Goal: Task Accomplishment & Management: Manage account settings

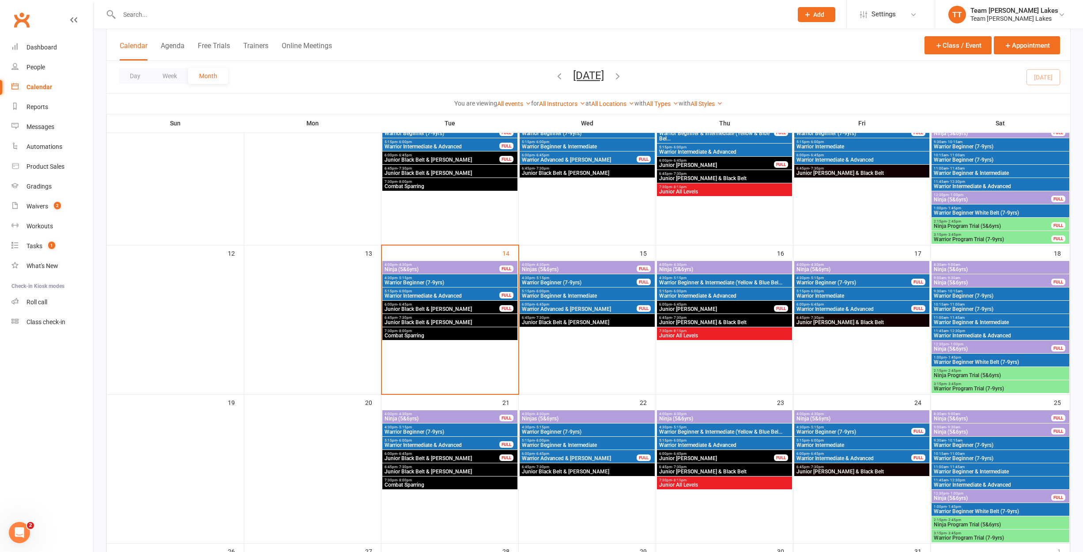
scroll to position [239, 0]
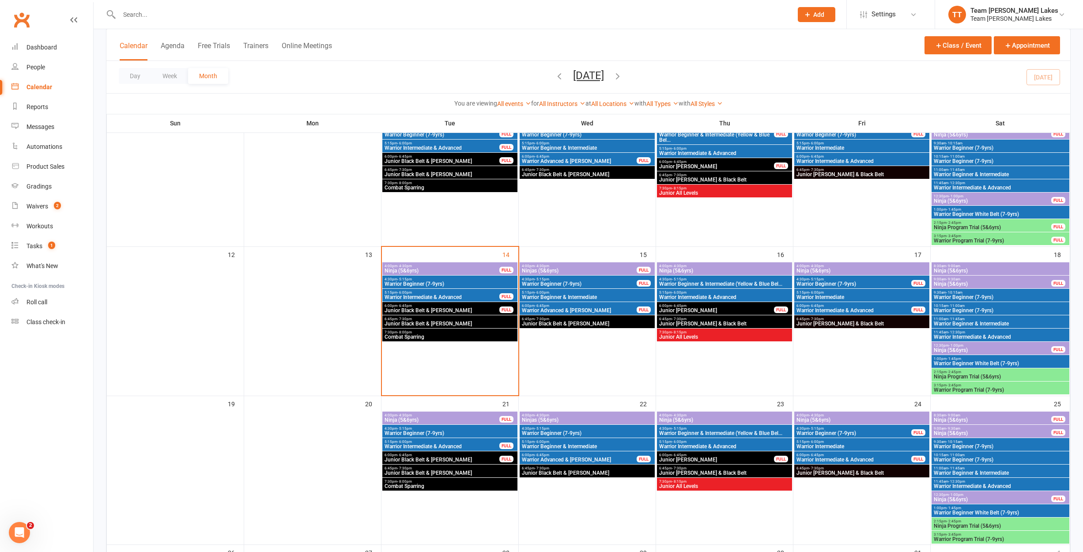
click at [825, 268] on span "Ninja (5&6yrs)" at bounding box center [862, 270] width 132 height 5
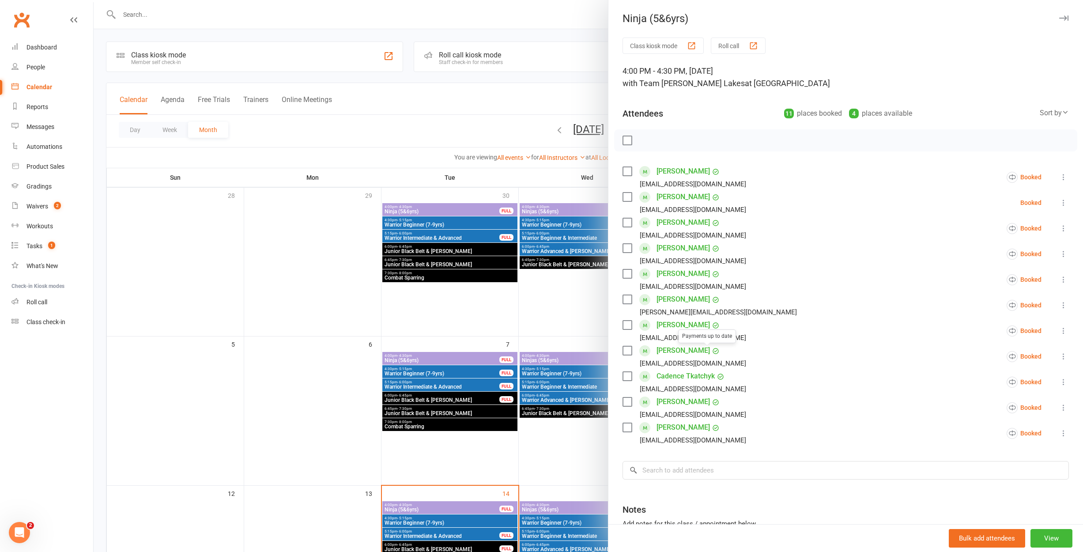
scroll to position [0, 0]
click at [662, 470] on input "search" at bounding box center [845, 470] width 446 height 19
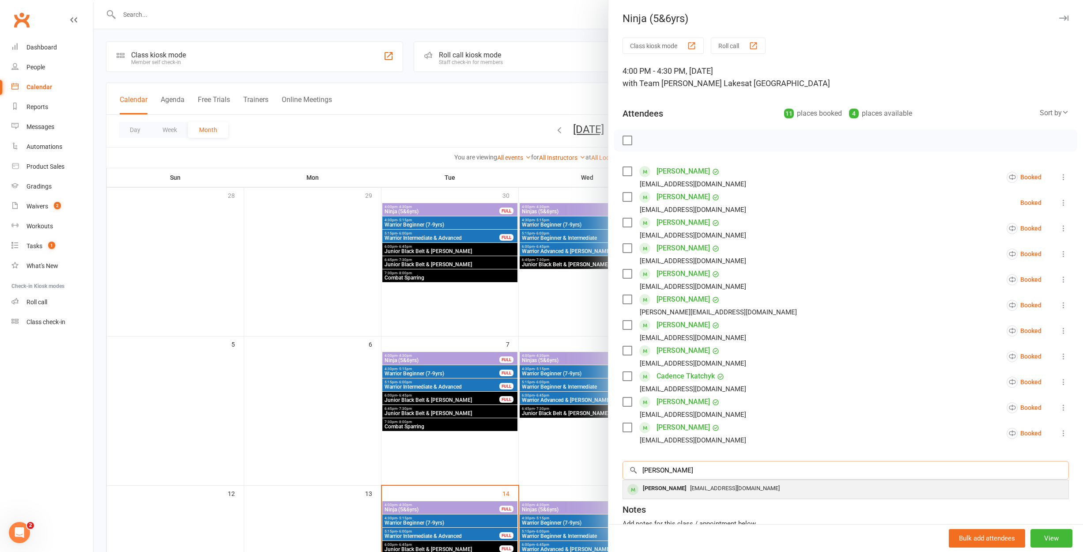
type input "Shoury"
click at [680, 489] on div "[PERSON_NAME]" at bounding box center [664, 488] width 51 height 13
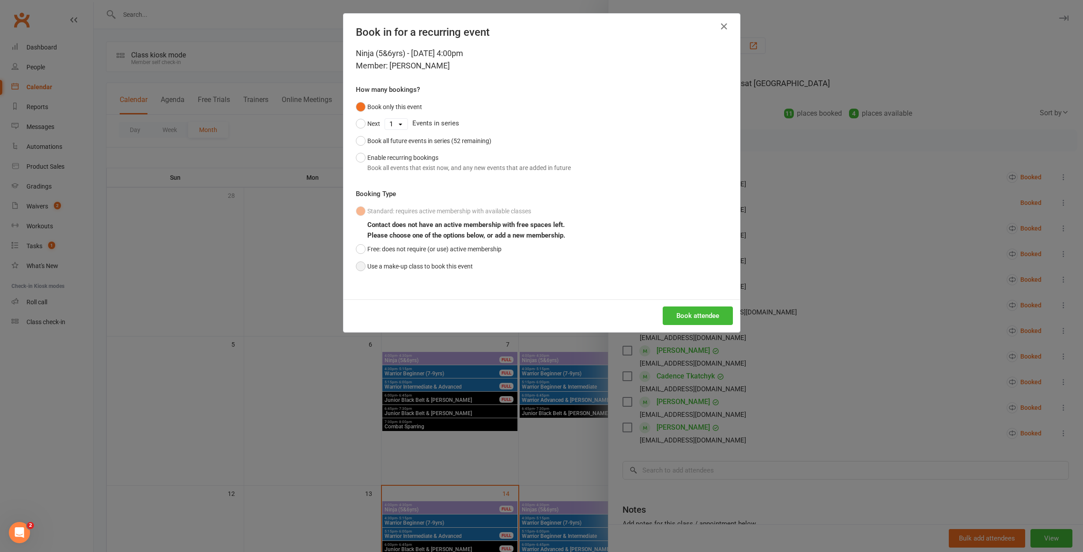
click at [360, 266] on button "Use a make-up class to book this event" at bounding box center [414, 266] width 117 height 17
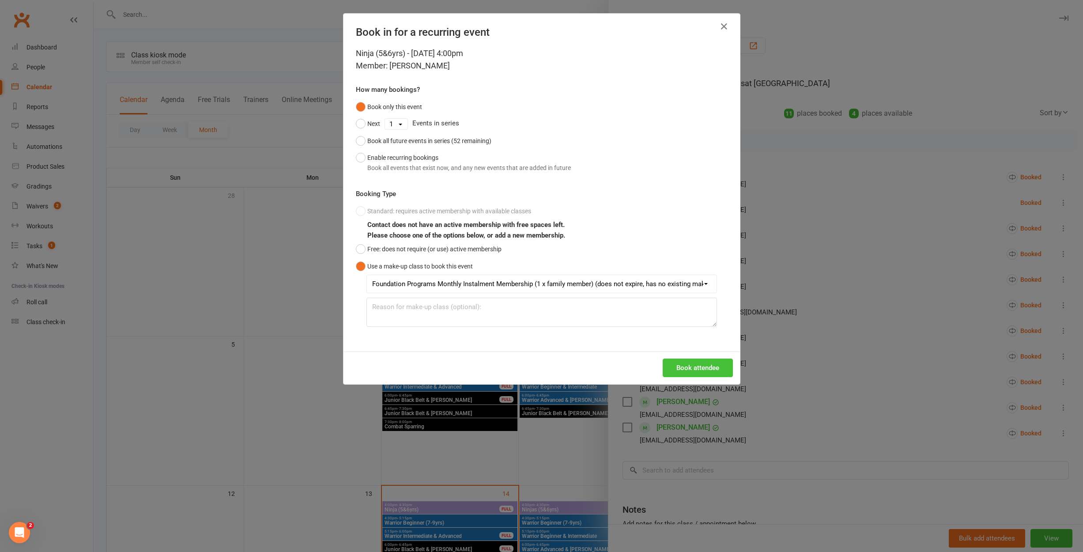
click at [708, 369] on button "Book attendee" at bounding box center [698, 367] width 70 height 19
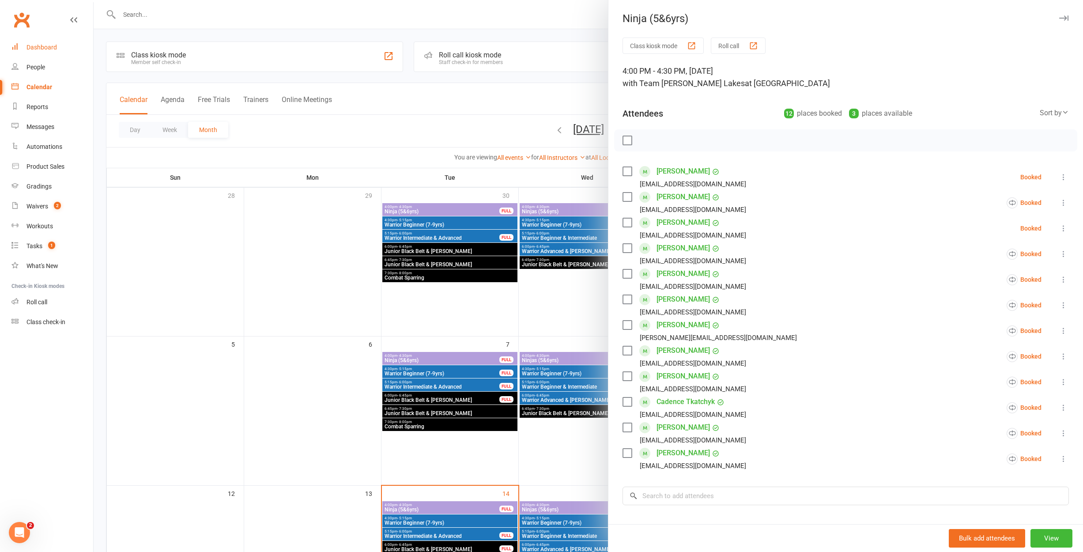
click at [53, 45] on div "Dashboard" at bounding box center [41, 47] width 30 height 7
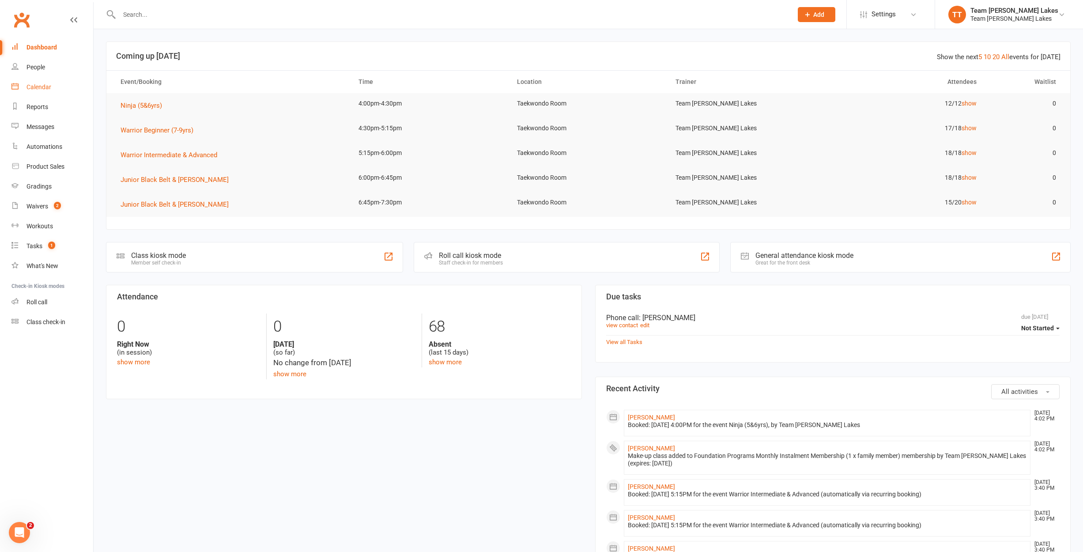
click at [32, 93] on link "Calendar" at bounding box center [52, 87] width 82 height 20
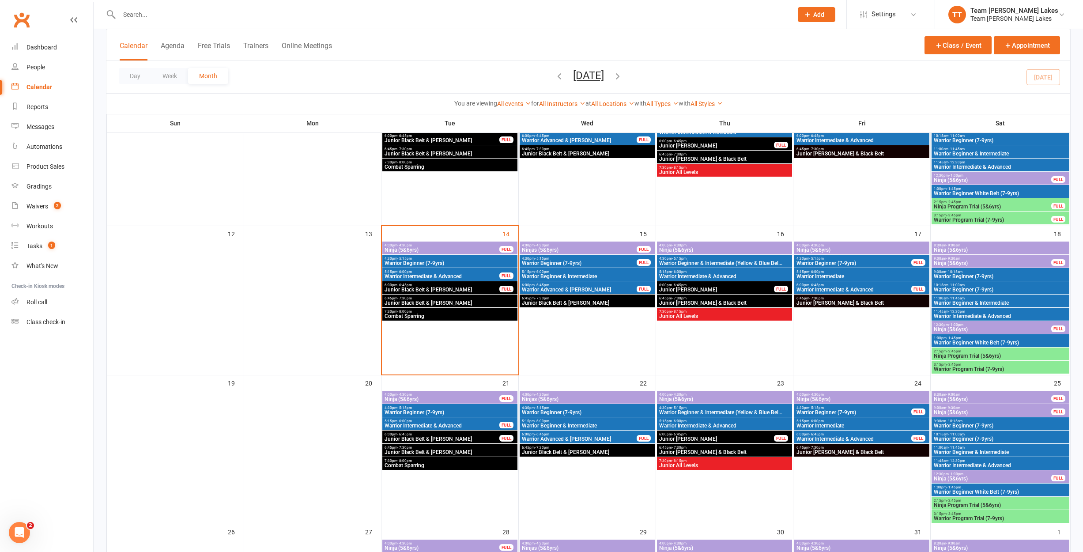
scroll to position [263, 0]
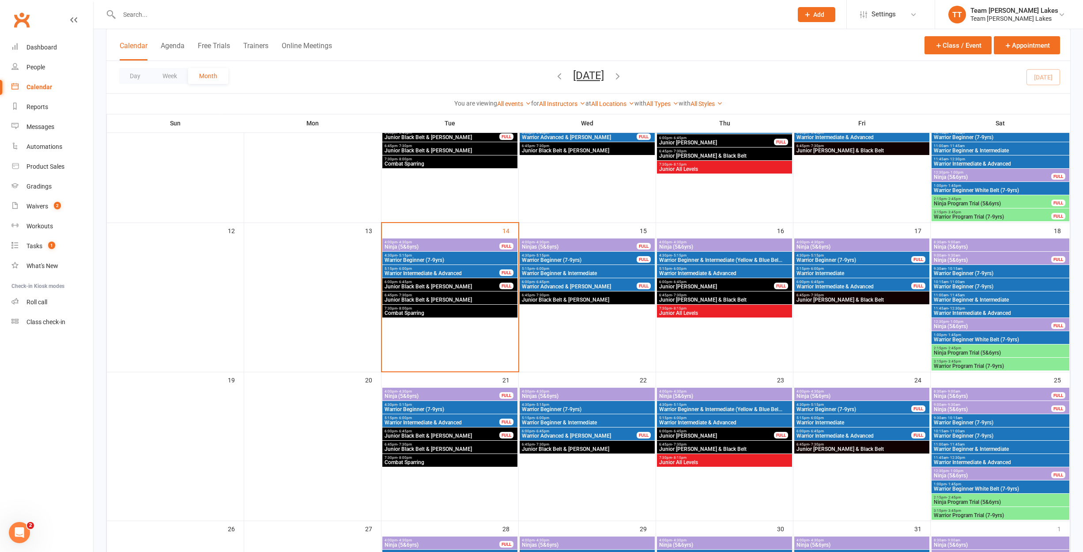
click at [422, 247] on span "Ninja (5&6yrs)" at bounding box center [442, 246] width 116 height 5
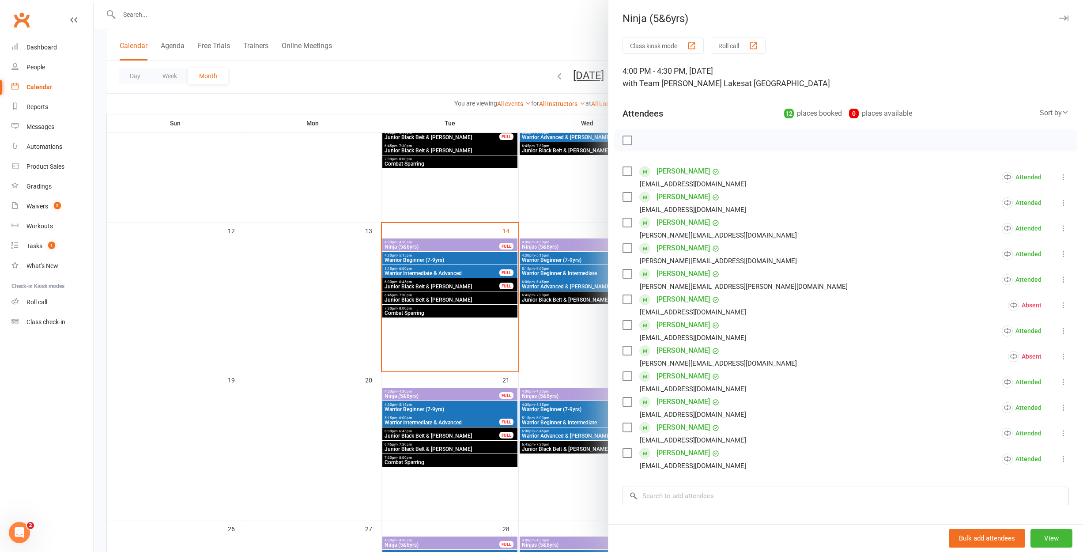
click at [724, 47] on button "Roll call" at bounding box center [738, 46] width 55 height 16
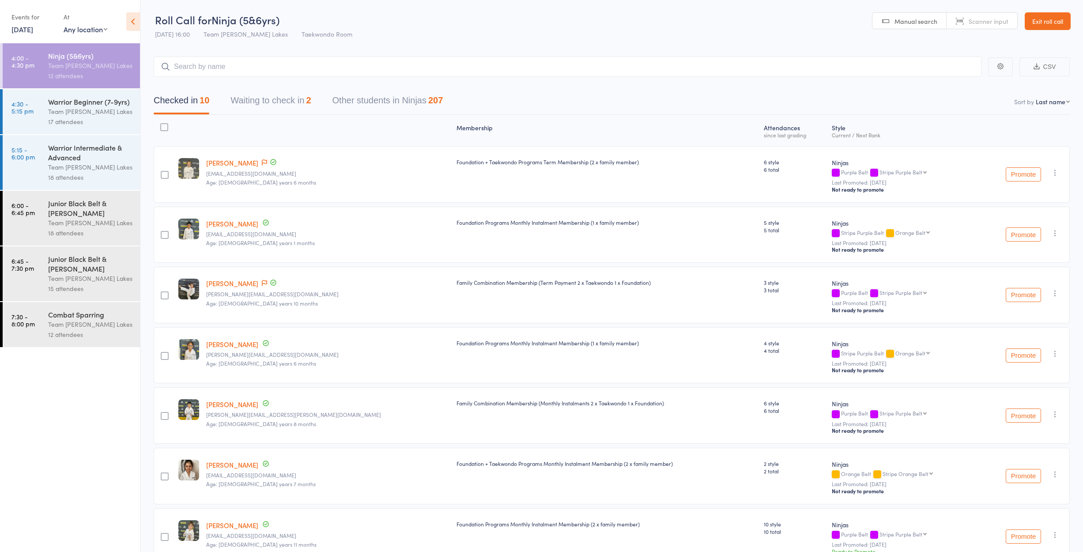
click at [1037, 24] on link "Exit roll call" at bounding box center [1048, 21] width 46 height 18
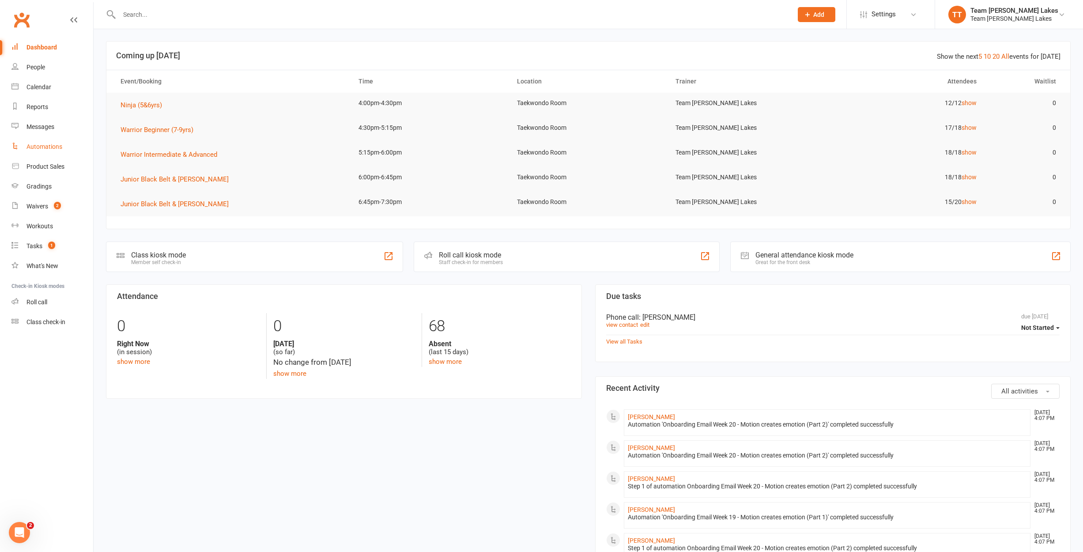
scroll to position [0, 0]
click at [46, 87] on div "Calendar" at bounding box center [38, 86] width 25 height 7
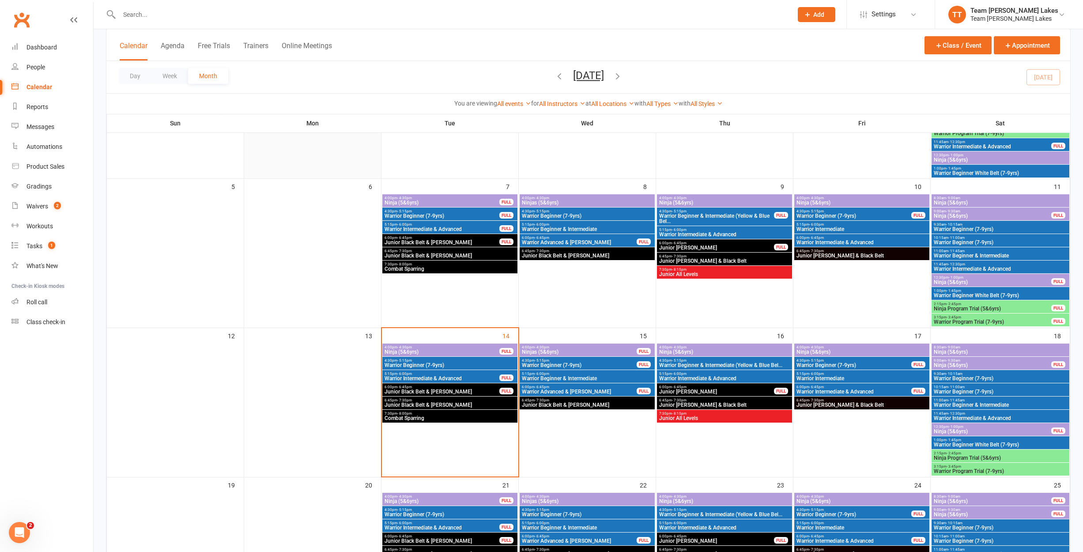
scroll to position [167, 0]
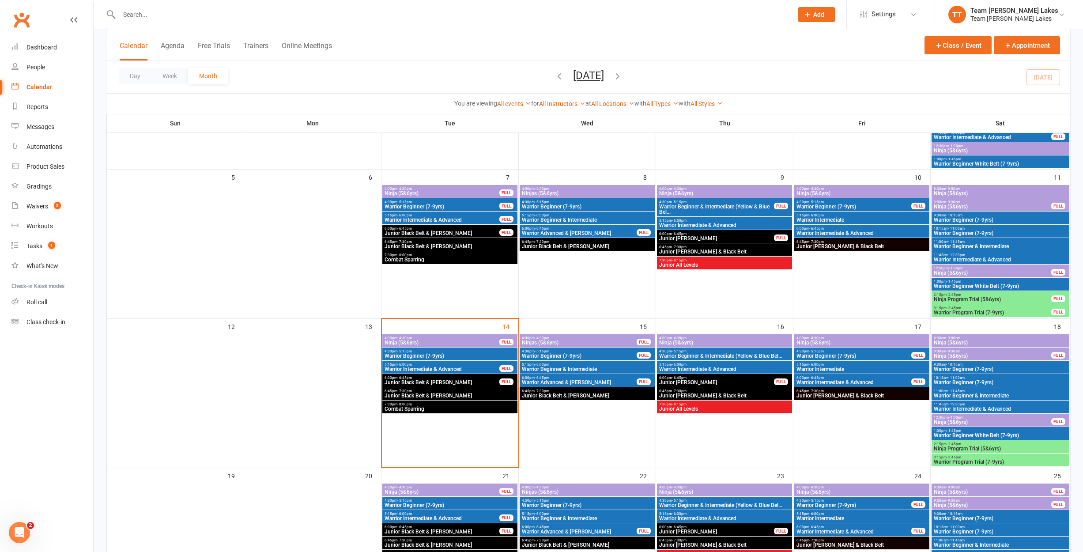
click at [410, 341] on span "Ninja (5&6yrs)" at bounding box center [442, 342] width 116 height 5
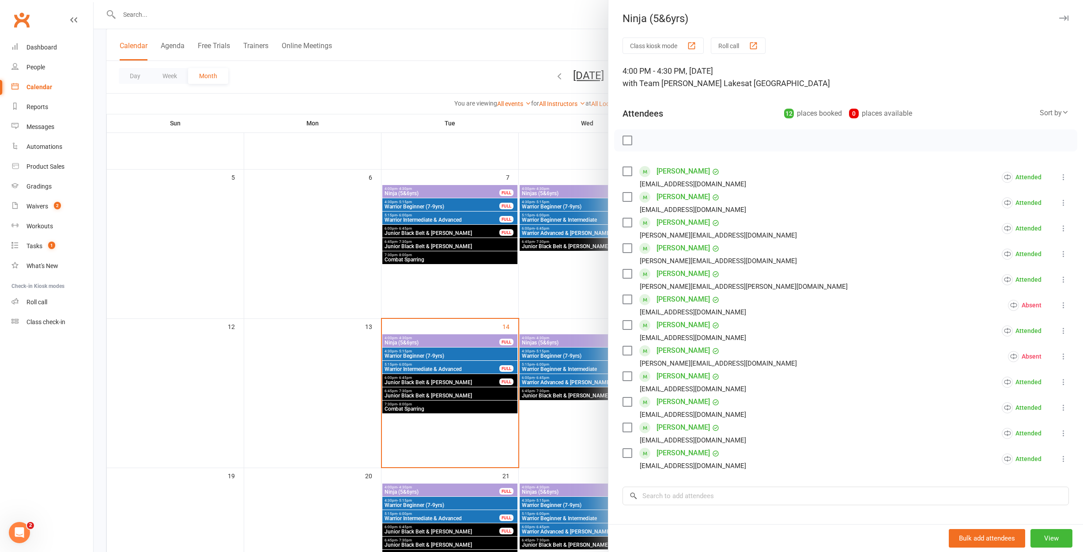
click at [448, 357] on div at bounding box center [588, 276] width 989 height 552
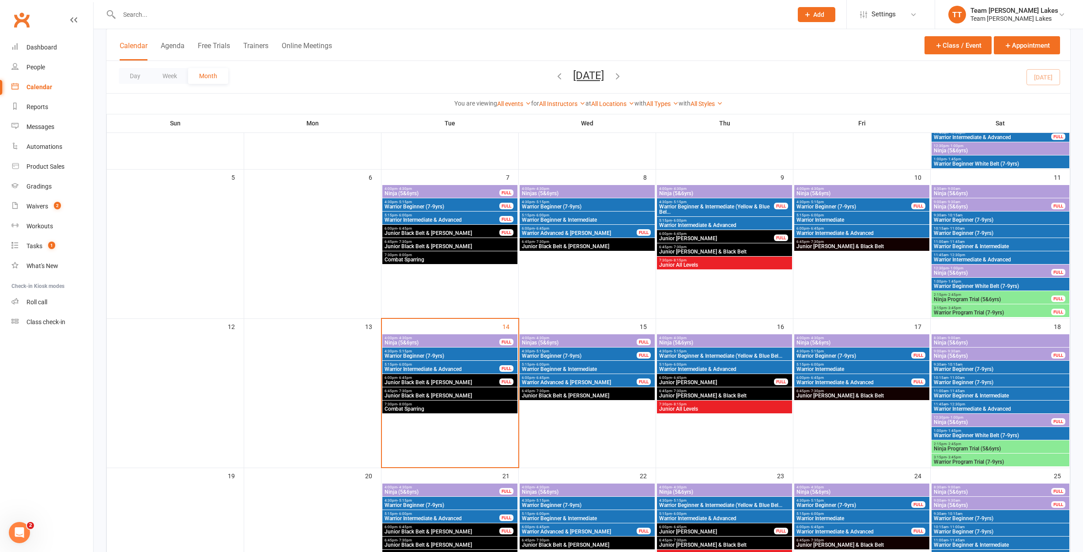
click at [444, 355] on span "Warrior Beginner (7-9yrs)" at bounding box center [450, 355] width 132 height 5
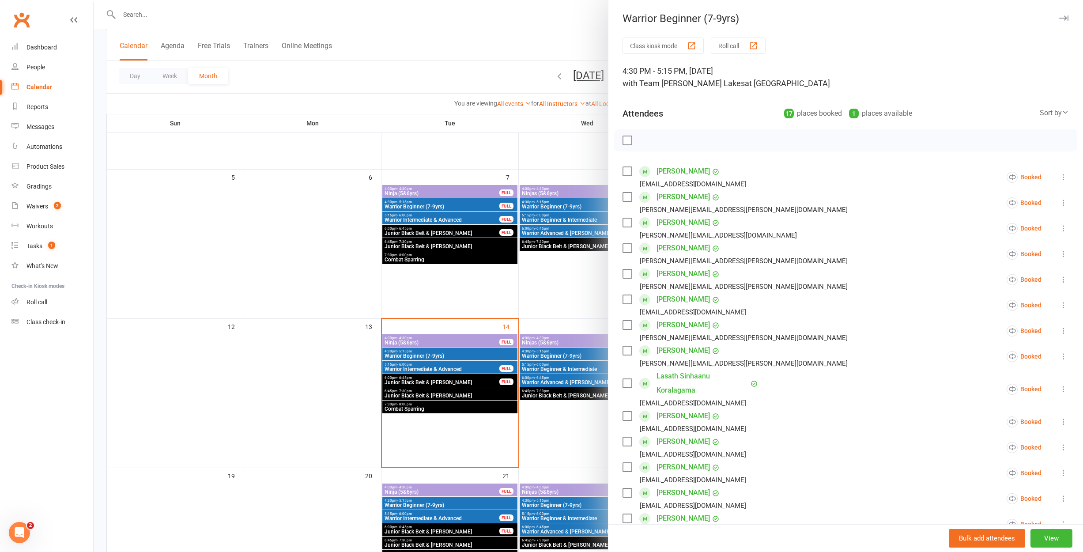
click at [475, 340] on div at bounding box center [588, 276] width 989 height 552
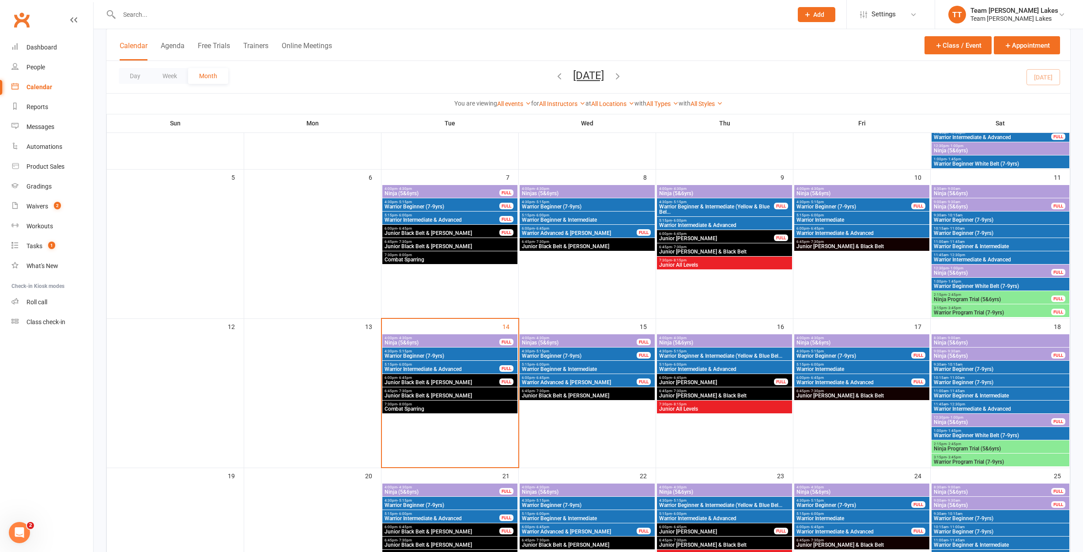
click at [463, 342] on span "Ninja (5&6yrs)" at bounding box center [442, 342] width 116 height 5
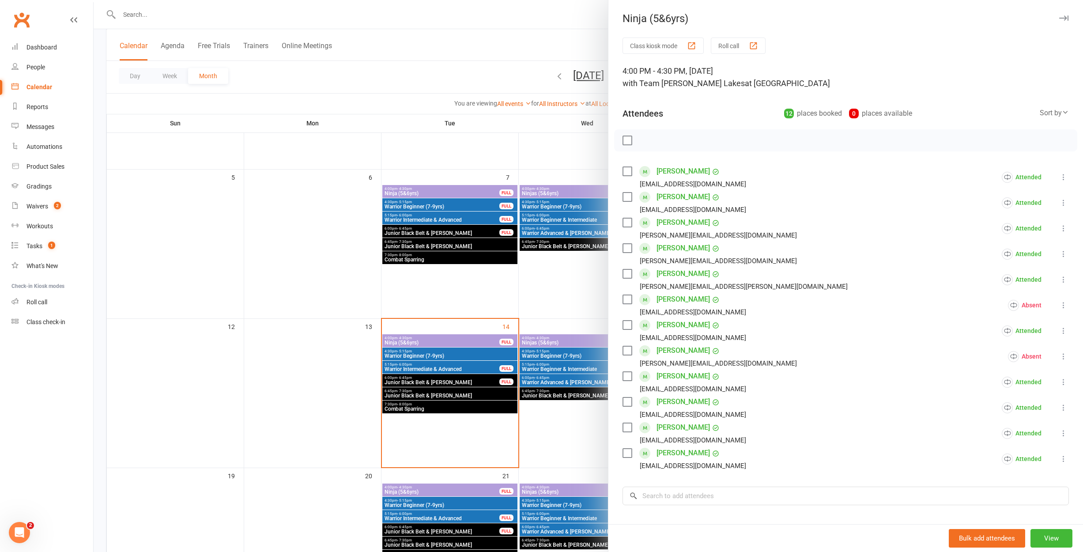
click at [420, 356] on div at bounding box center [588, 276] width 989 height 552
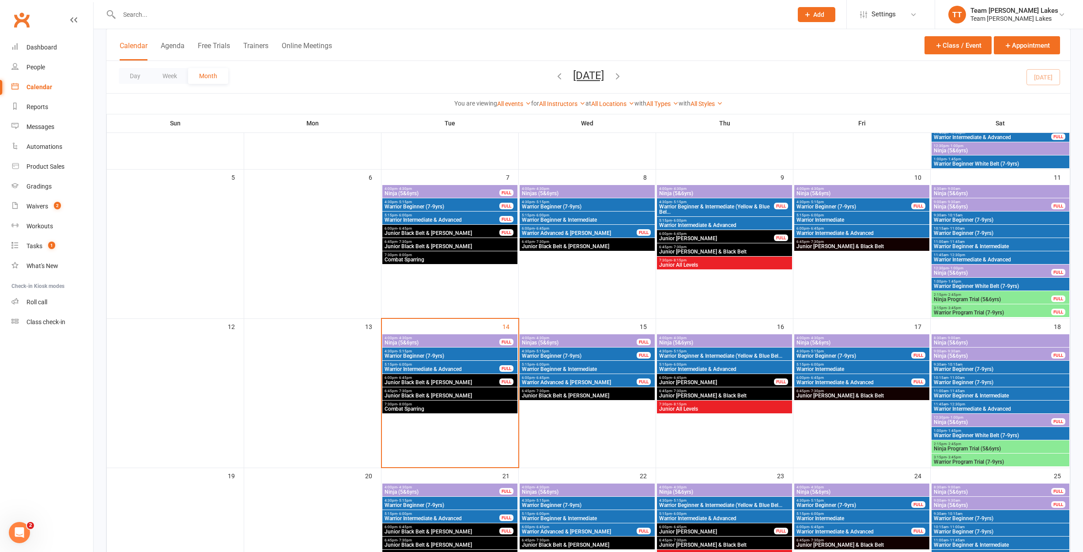
click at [420, 356] on span "Warrior Beginner (7-9yrs)" at bounding box center [450, 355] width 132 height 5
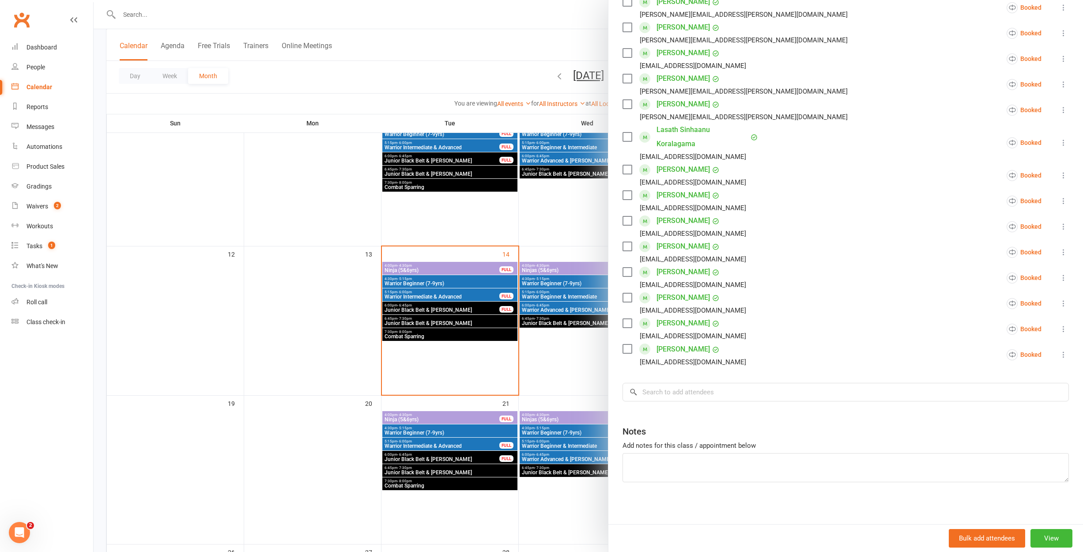
scroll to position [240, 0]
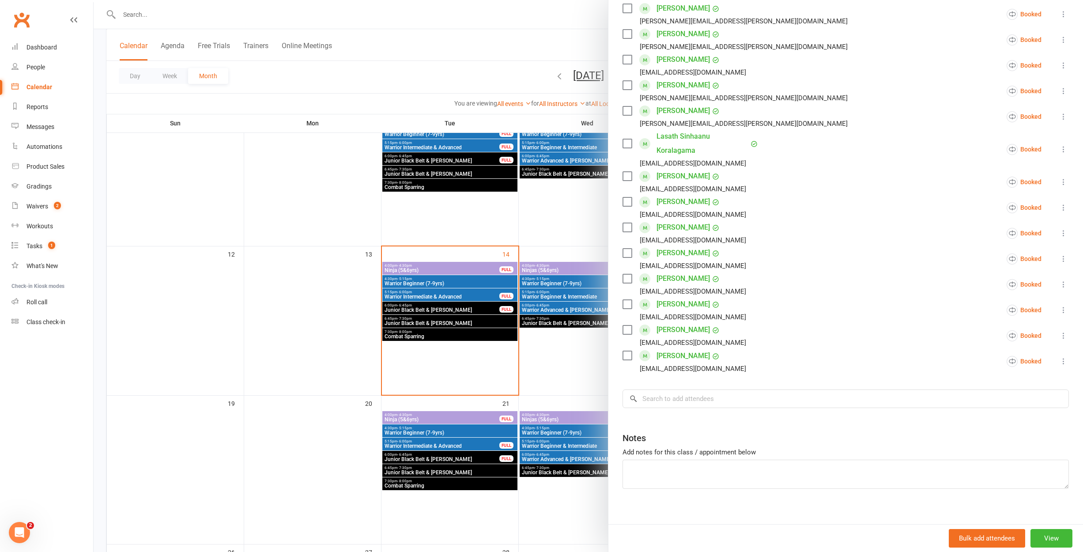
click at [401, 294] on div at bounding box center [588, 276] width 989 height 552
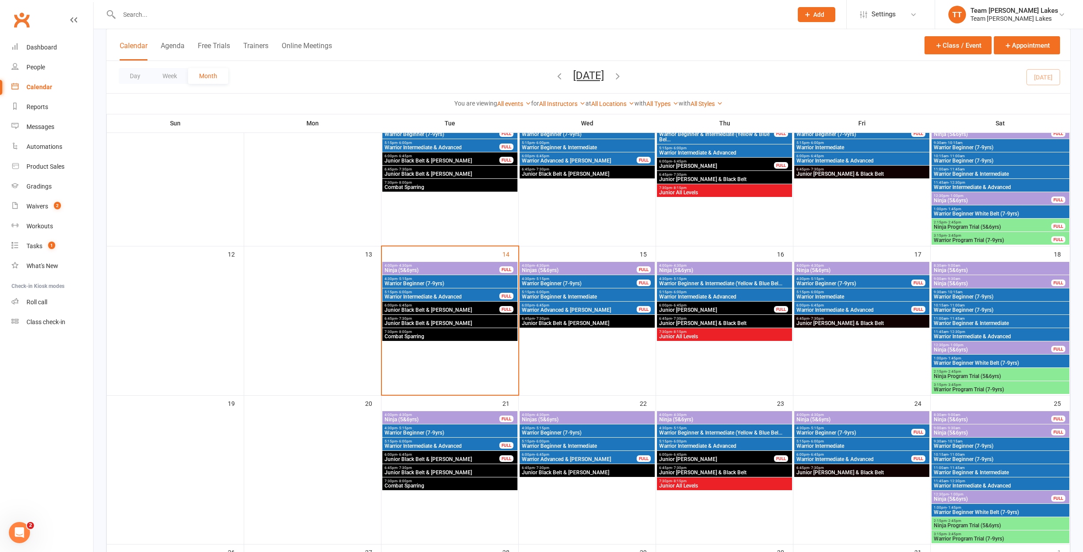
click at [401, 294] on span "Warrior Intermediate & Advanced" at bounding box center [442, 296] width 116 height 5
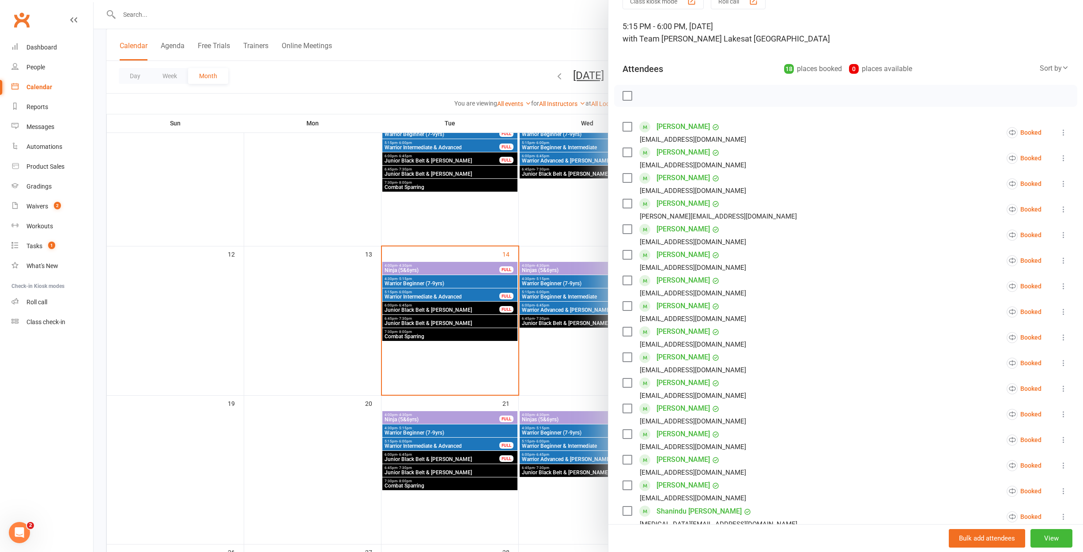
scroll to position [41, 0]
click at [815, 409] on li "[PERSON_NAME] [EMAIL_ADDRESS][DOMAIN_NAME] Booked More info Remove Check in Mar…" at bounding box center [845, 417] width 446 height 26
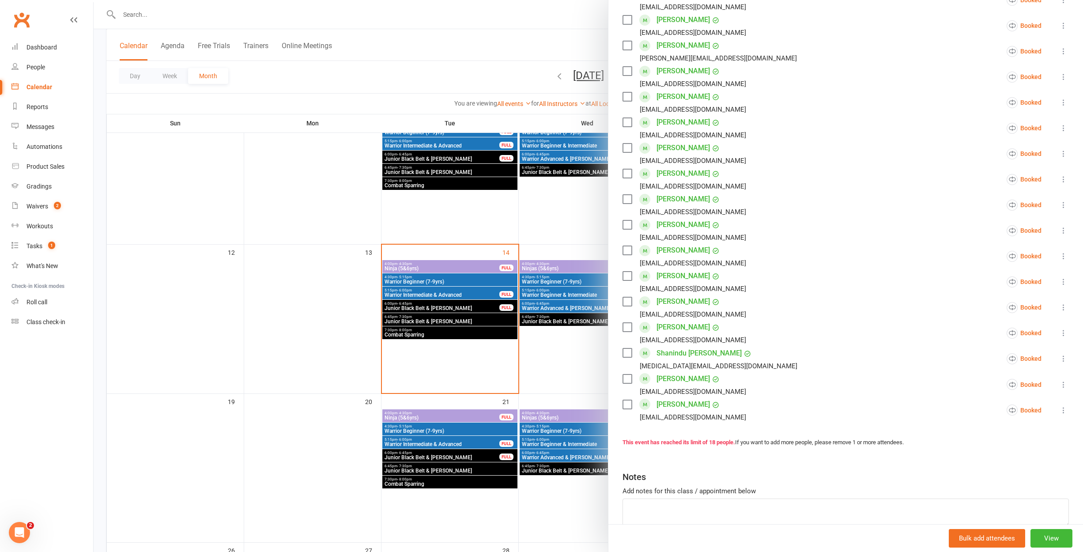
scroll to position [206, 0]
click at [43, 90] on div "Calendar" at bounding box center [39, 86] width 26 height 7
click at [44, 88] on div "Calendar" at bounding box center [39, 86] width 26 height 7
click at [43, 88] on div "Calendar" at bounding box center [39, 86] width 26 height 7
click at [261, 157] on div at bounding box center [588, 276] width 989 height 552
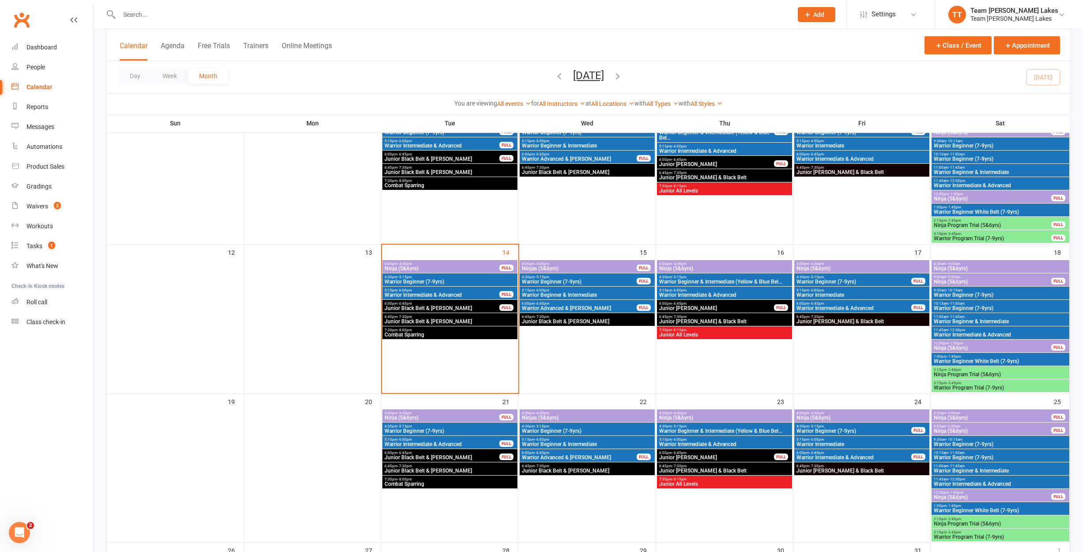
click at [49, 90] on div "Calendar" at bounding box center [39, 86] width 26 height 7
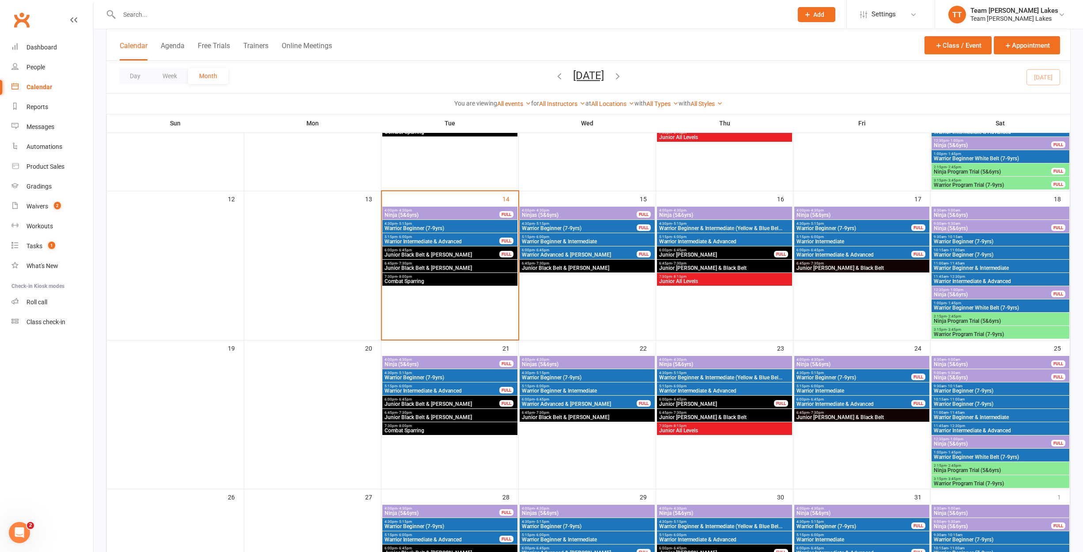
scroll to position [295, 0]
click at [943, 234] on span "9:30am - 10:15am" at bounding box center [1000, 236] width 134 height 4
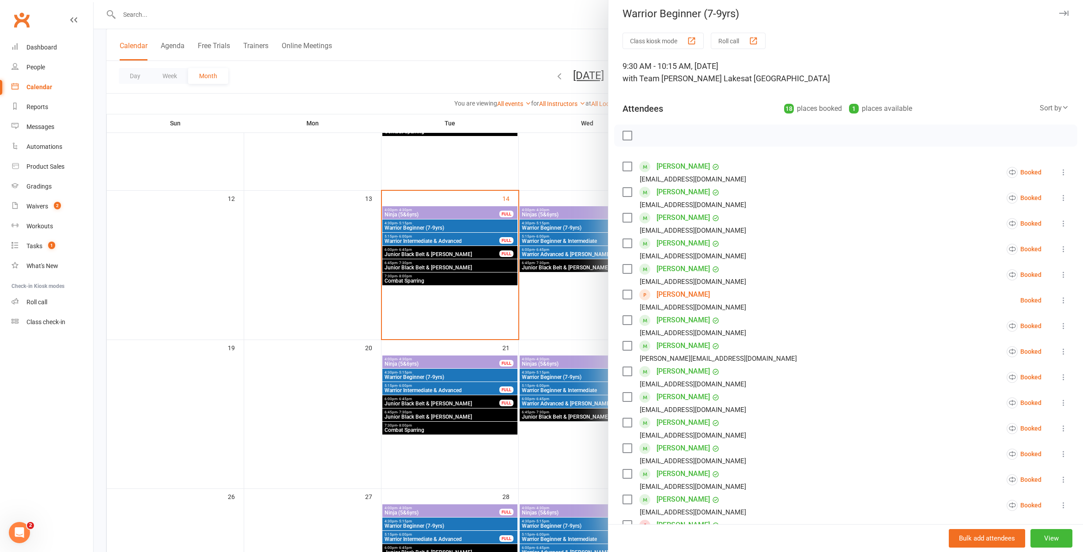
scroll to position [4, 0]
click at [598, 155] on div at bounding box center [588, 276] width 989 height 552
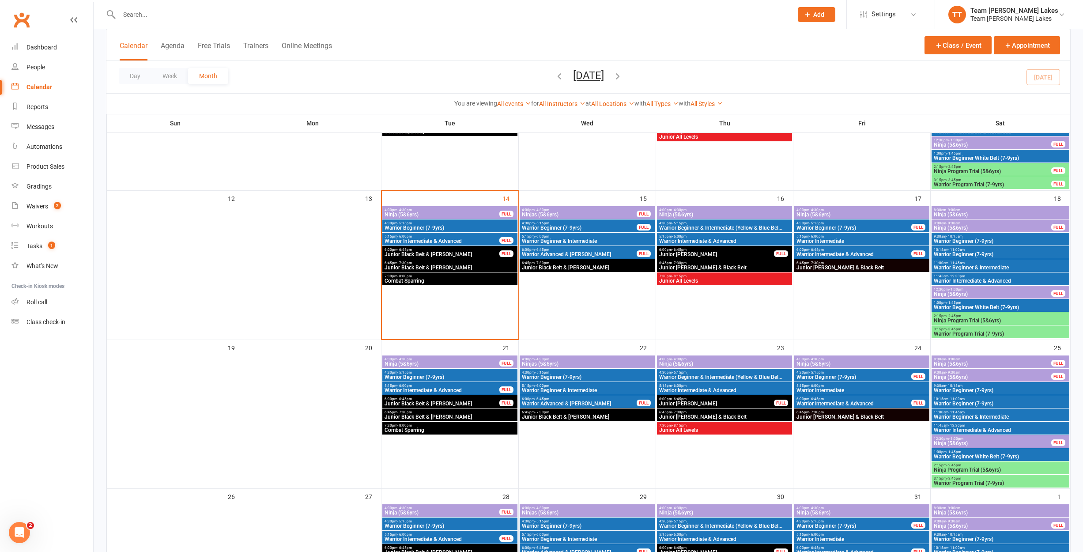
click at [952, 253] on span "Warrior Beginner (7-9yrs)" at bounding box center [1000, 254] width 134 height 5
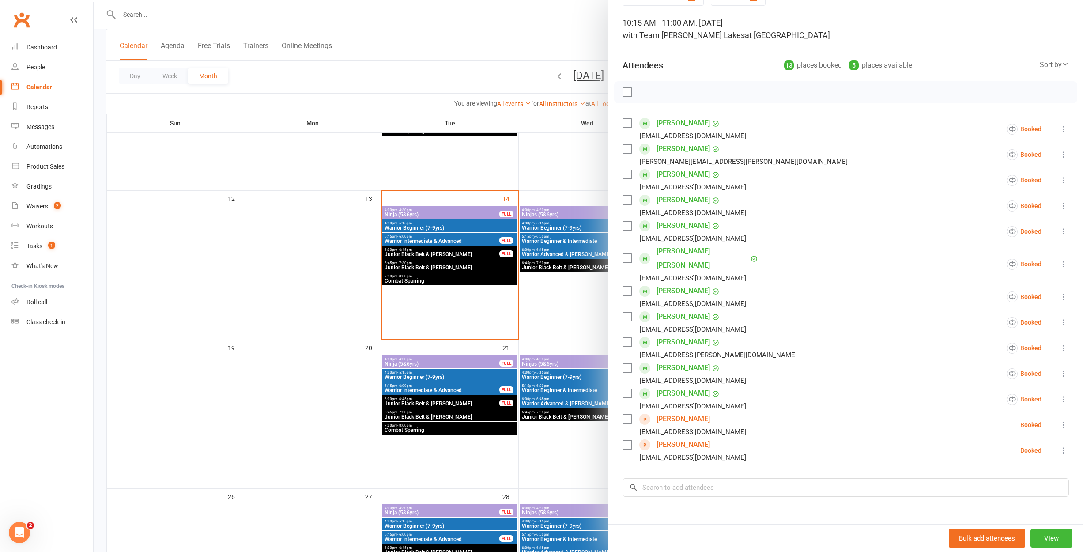
scroll to position [43, 0]
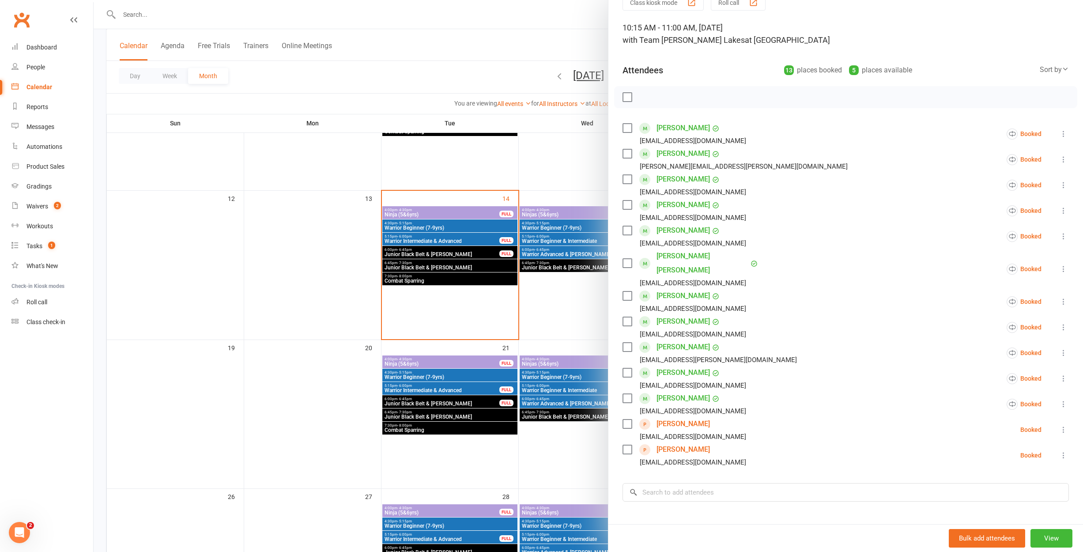
click at [596, 170] on div at bounding box center [588, 276] width 989 height 552
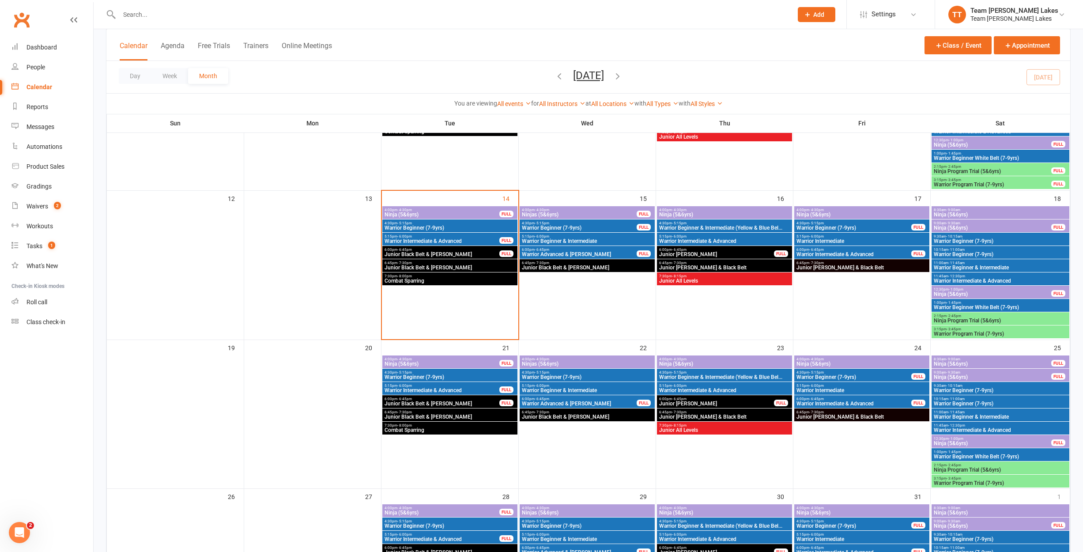
click at [952, 265] on span "Warrior Beginner & Intermediate" at bounding box center [1000, 267] width 134 height 5
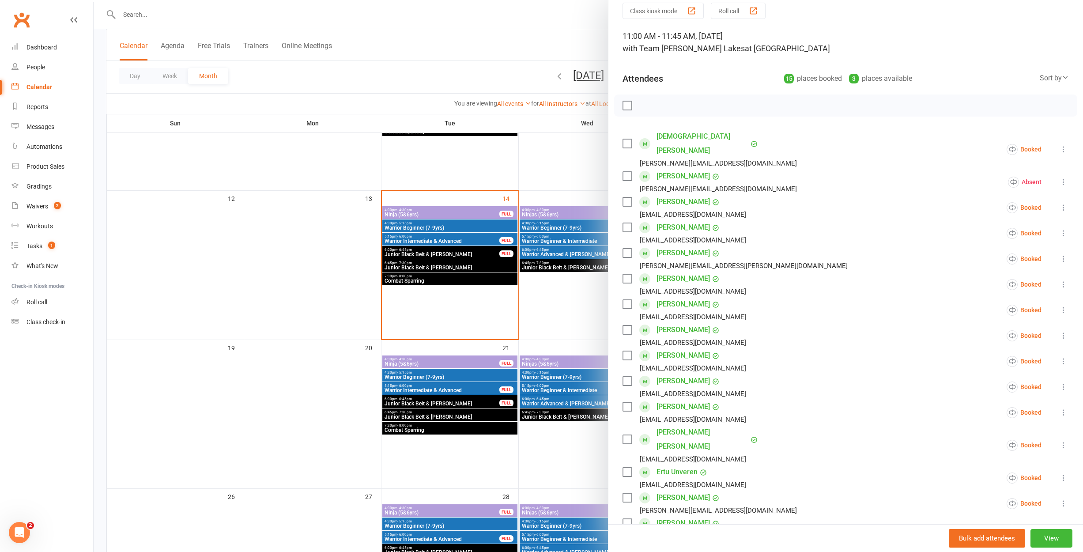
scroll to position [34, 0]
drag, startPoint x: 552, startPoint y: 166, endPoint x: 586, endPoint y: 193, distance: 44.0
click at [552, 166] on div at bounding box center [588, 276] width 989 height 552
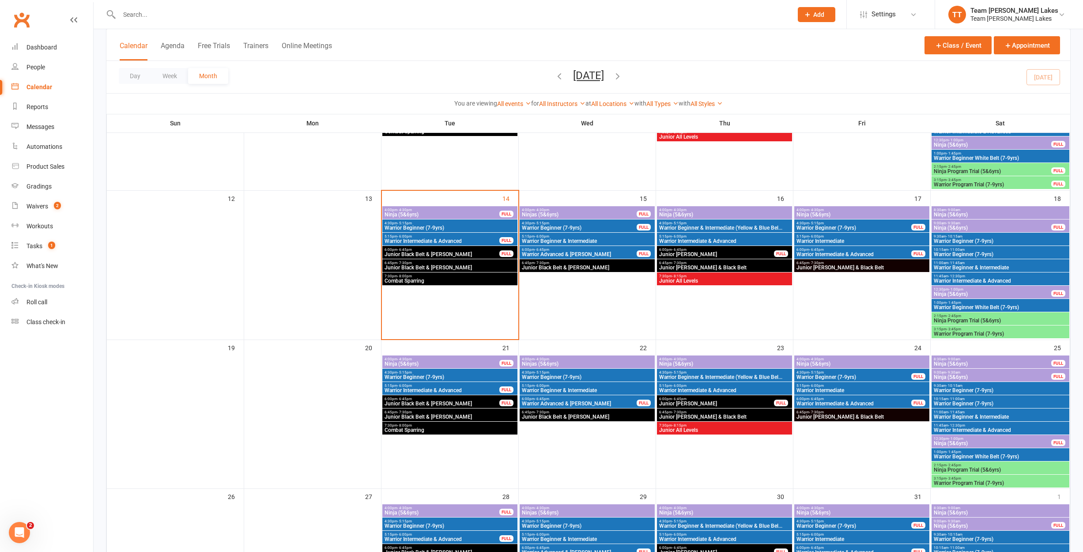
click at [948, 282] on span "Warrior Intermediate & Advanced" at bounding box center [1000, 280] width 134 height 5
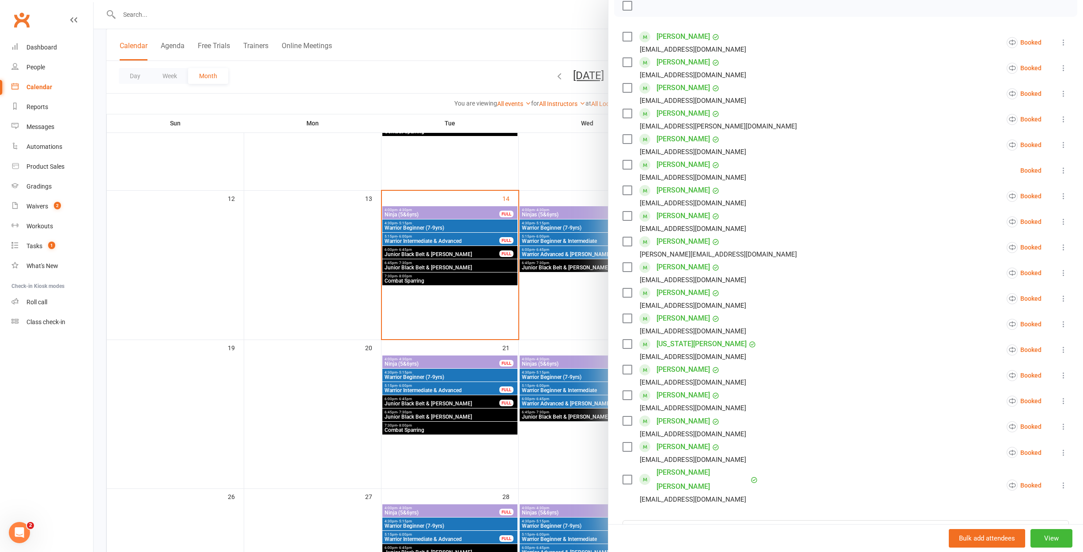
scroll to position [137, 0]
click at [693, 365] on link "[PERSON_NAME]" at bounding box center [682, 367] width 53 height 14
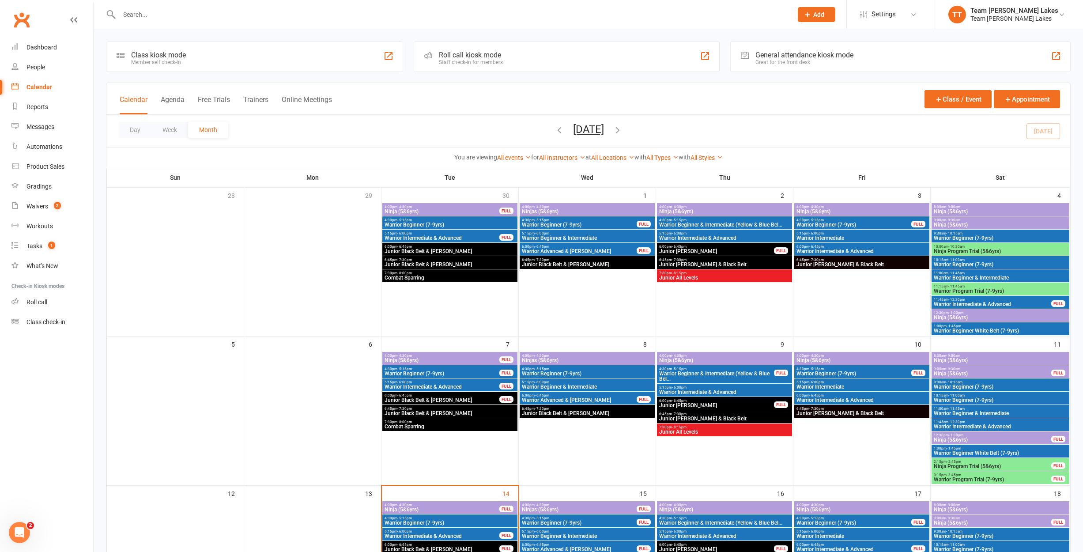
click at [961, 422] on span "- 12:30pm" at bounding box center [956, 422] width 17 height 4
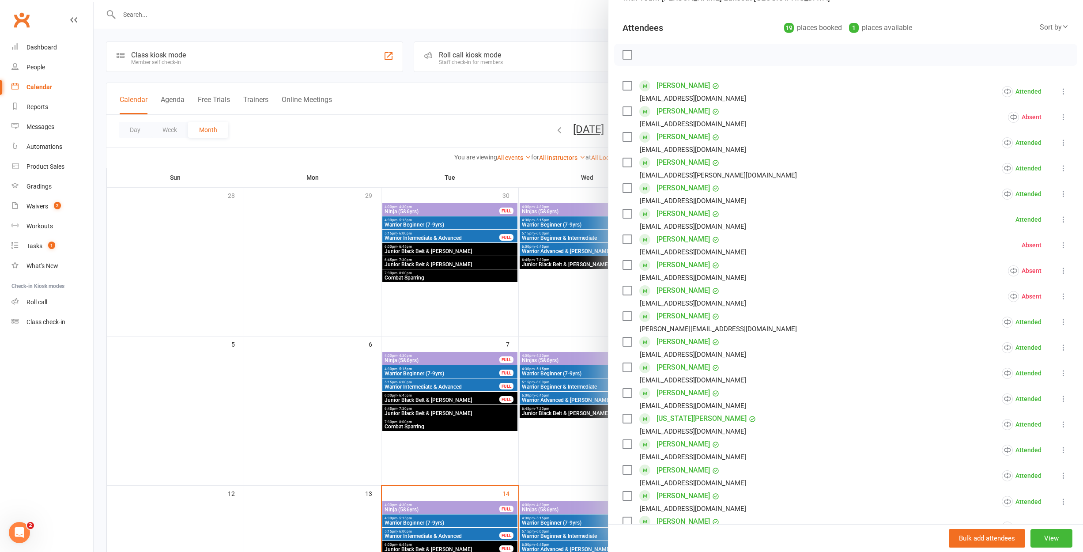
scroll to position [87, 0]
click at [676, 444] on link "[PERSON_NAME]" at bounding box center [682, 443] width 53 height 14
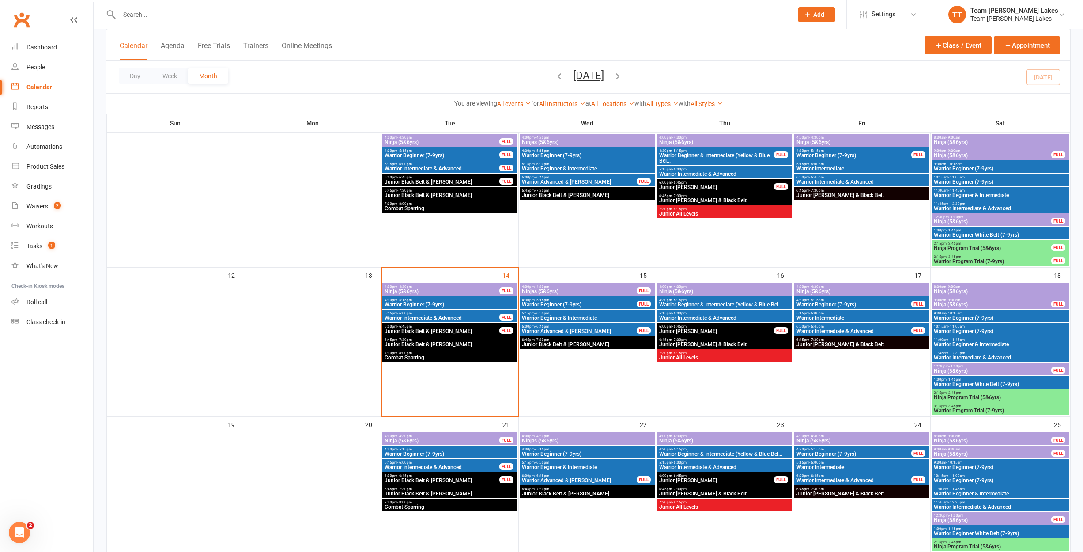
scroll to position [221, 0]
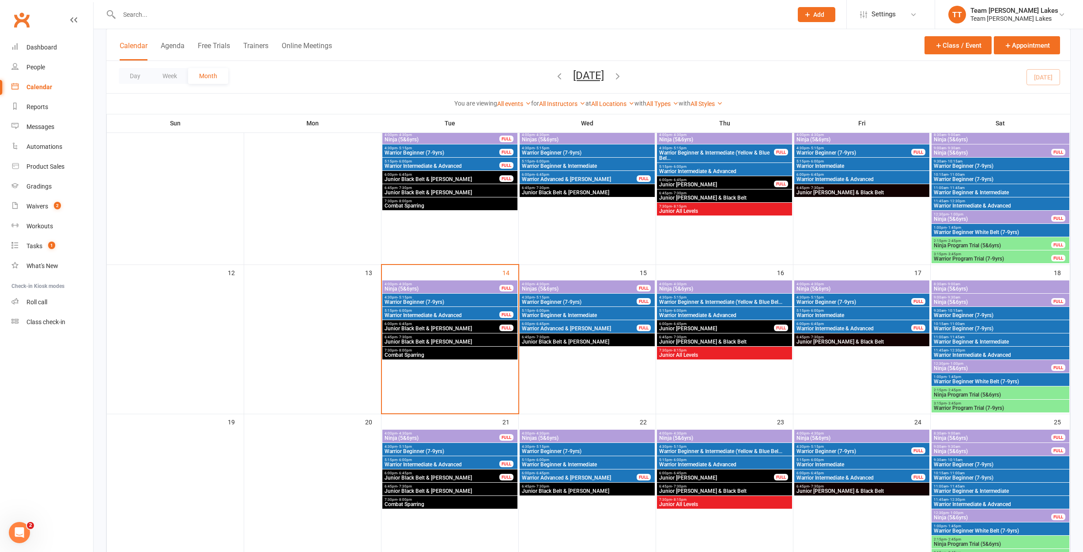
click at [950, 353] on span "Warrior Intermediate & Advanced" at bounding box center [1000, 354] width 134 height 5
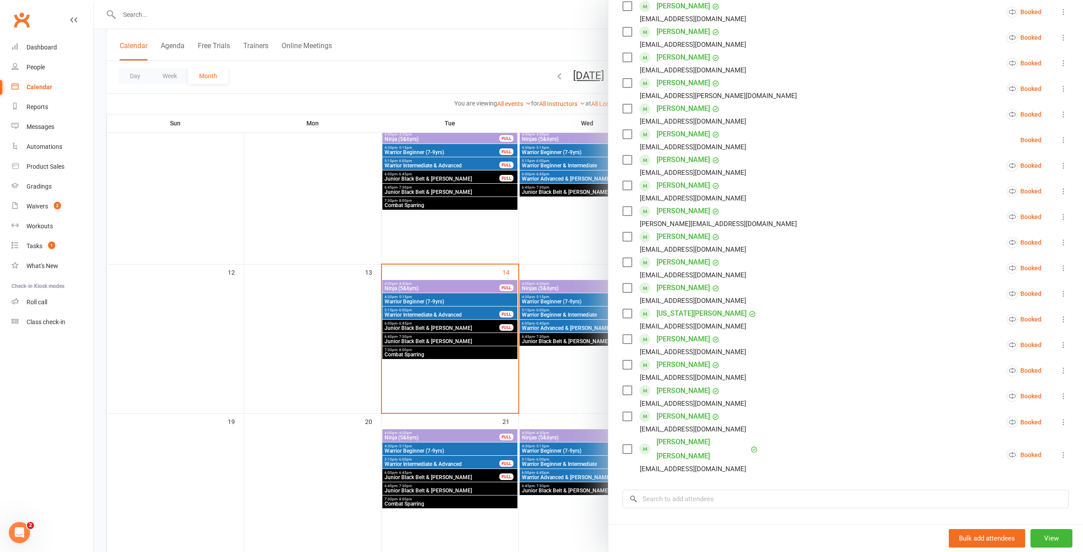
scroll to position [174, 0]
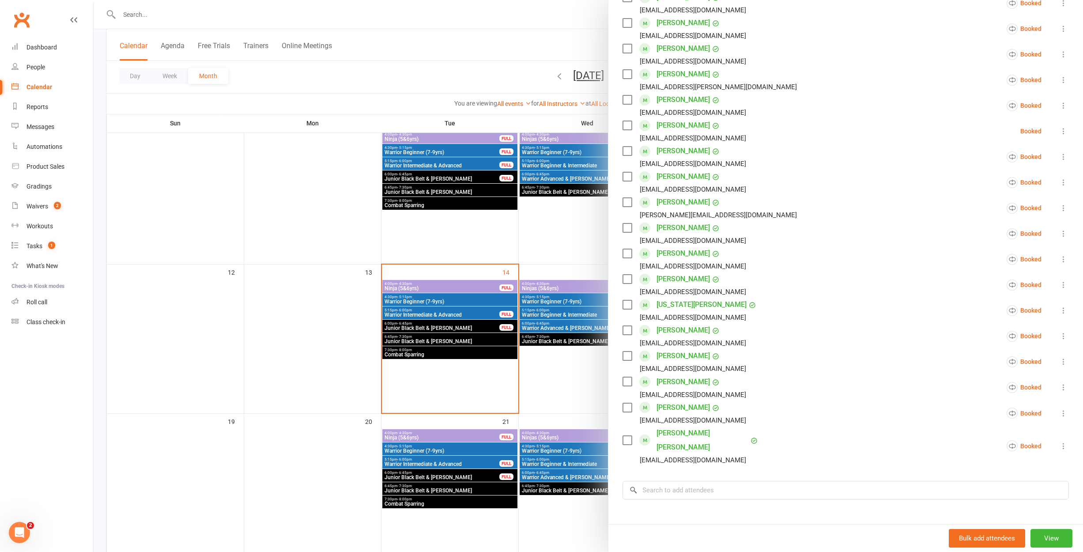
click at [1063, 338] on icon at bounding box center [1063, 336] width 9 height 9
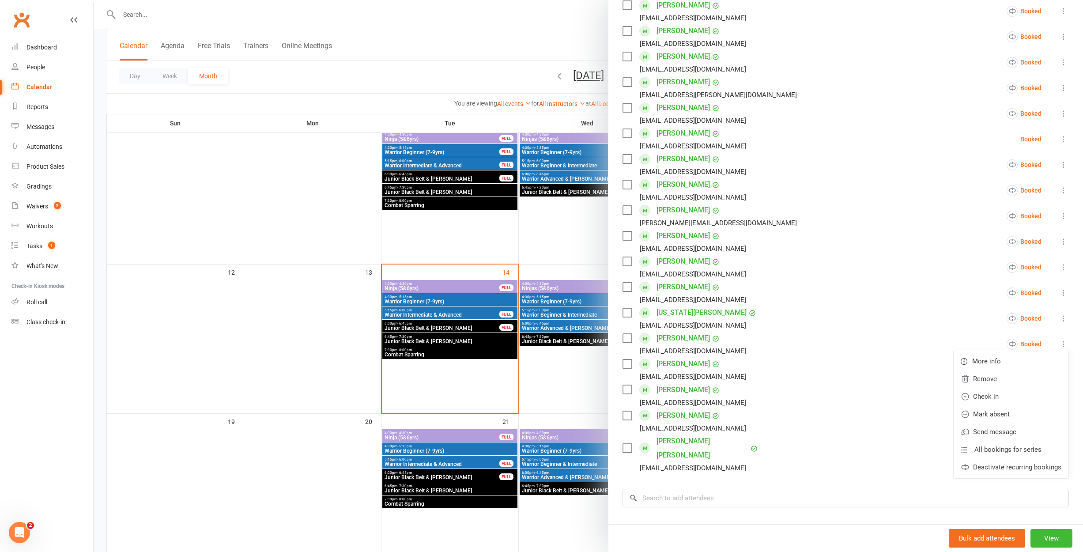
scroll to position [165, 0]
click at [1004, 415] on link "Mark absent" at bounding box center [1010, 416] width 115 height 18
click at [592, 237] on div at bounding box center [588, 276] width 989 height 552
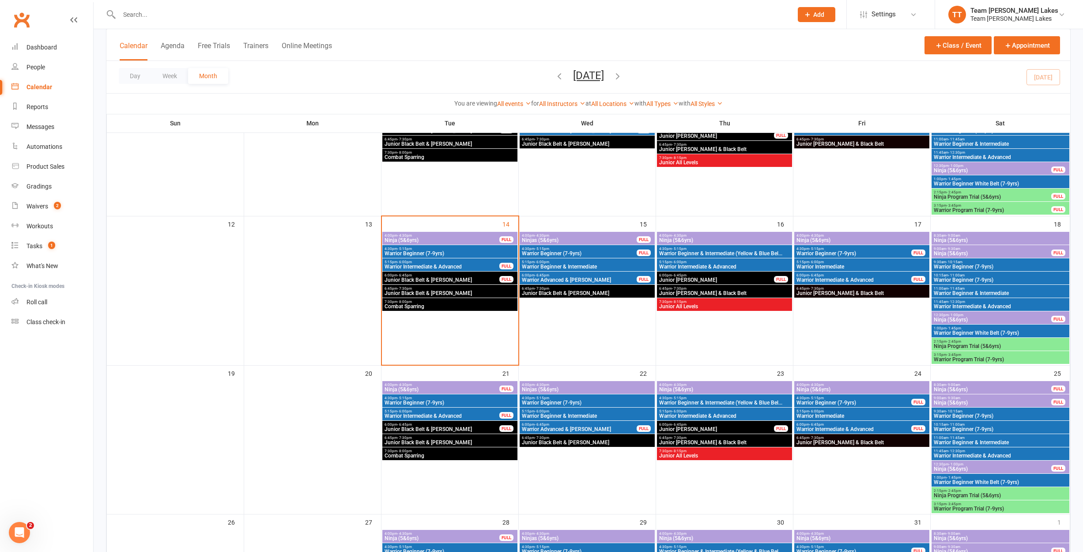
scroll to position [270, 0]
click at [681, 402] on span "Warrior Beginner & Intermediate (Yellow & Blue Bel..." at bounding box center [725, 401] width 132 height 5
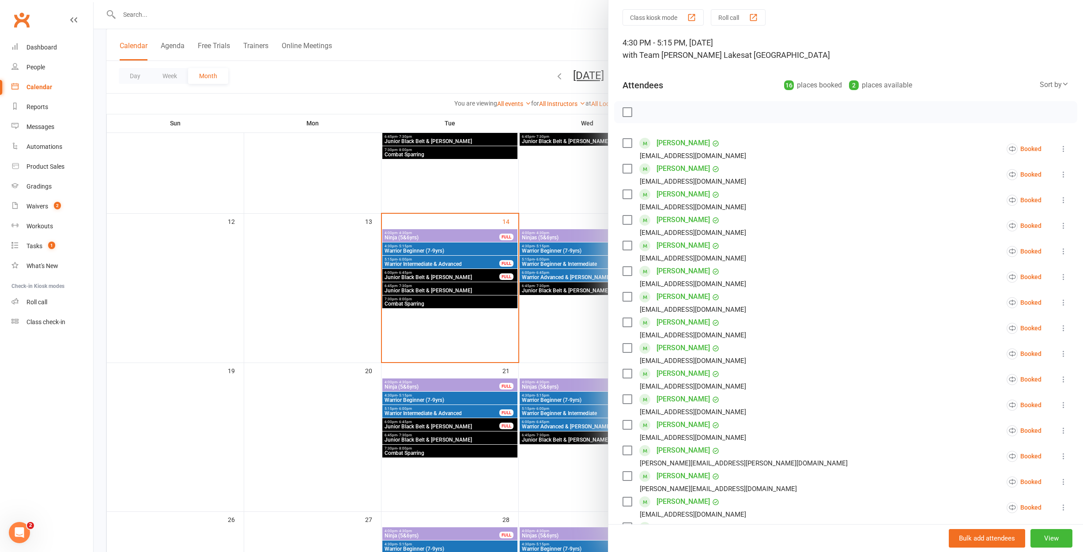
scroll to position [27, 0]
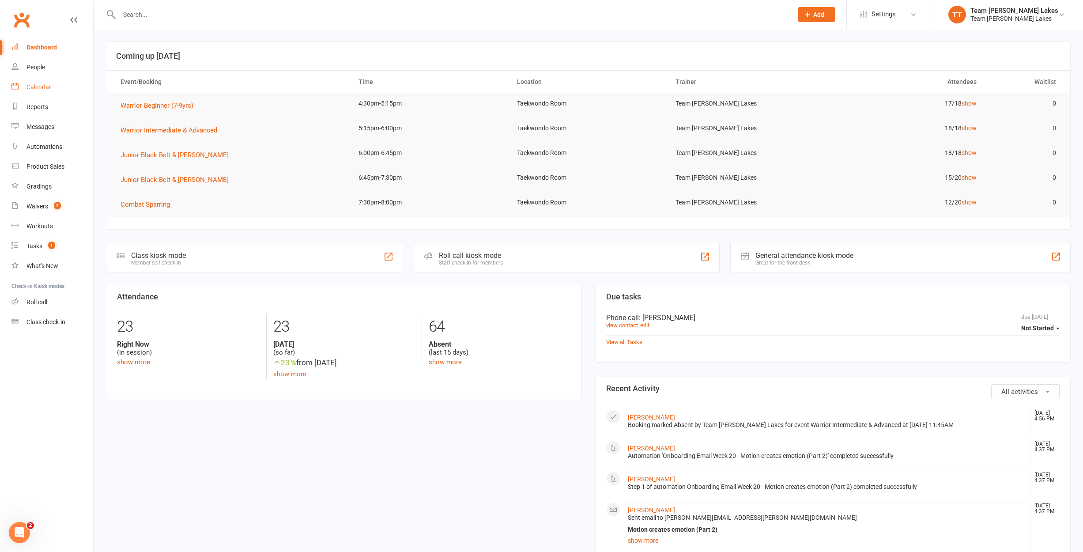
click at [49, 86] on div "Calendar" at bounding box center [38, 86] width 25 height 7
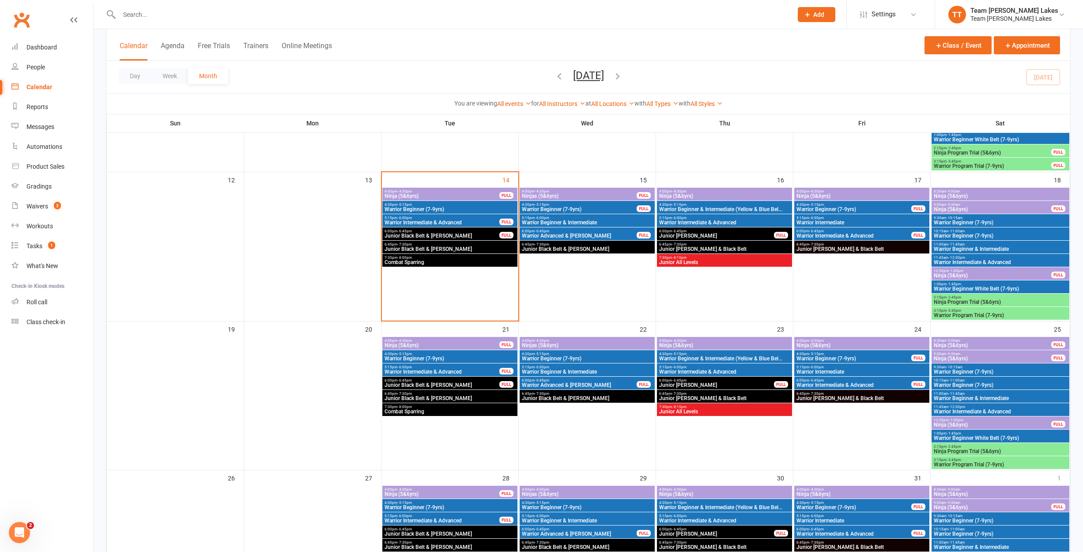
scroll to position [317, 0]
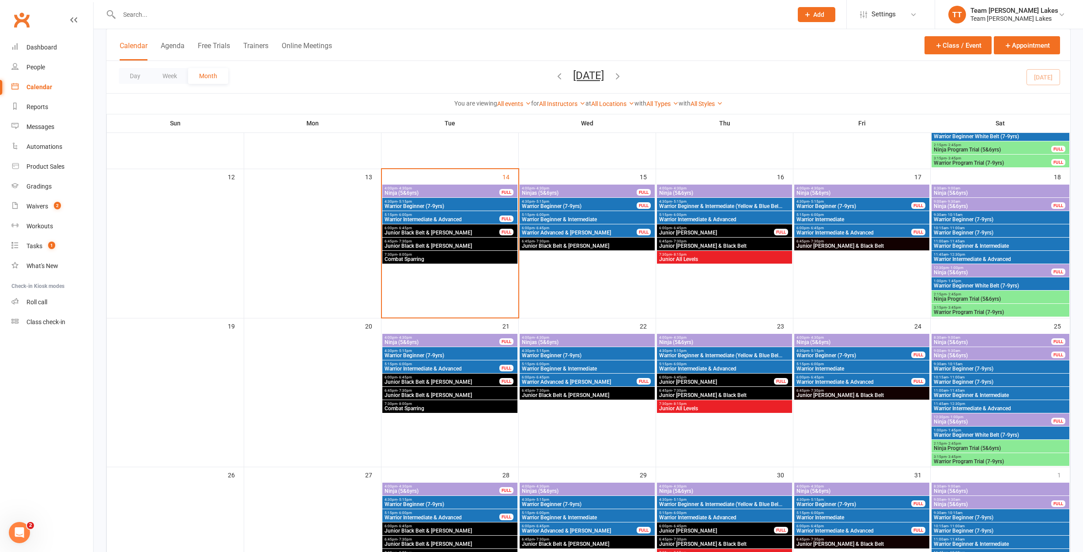
click at [685, 366] on span "Warrior Intermediate & Advanced" at bounding box center [725, 368] width 132 height 5
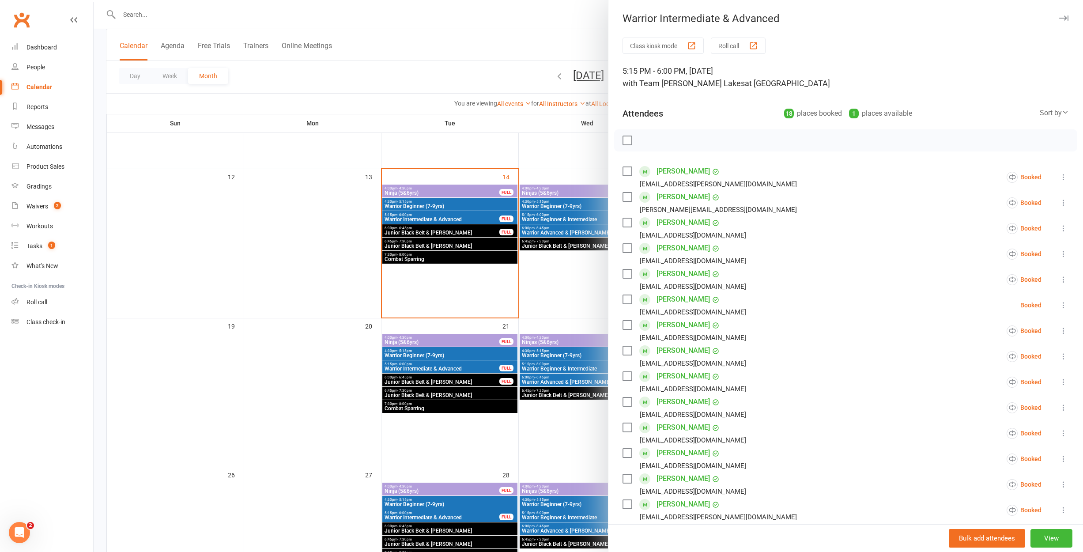
scroll to position [0, 0]
click at [595, 296] on div at bounding box center [588, 276] width 989 height 552
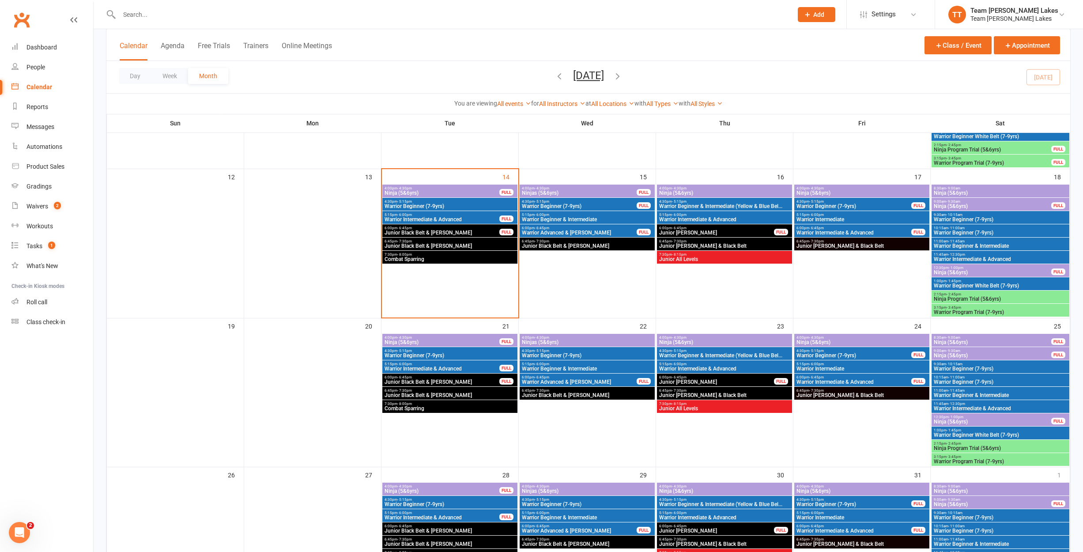
click at [622, 75] on icon "button" at bounding box center [618, 76] width 10 height 10
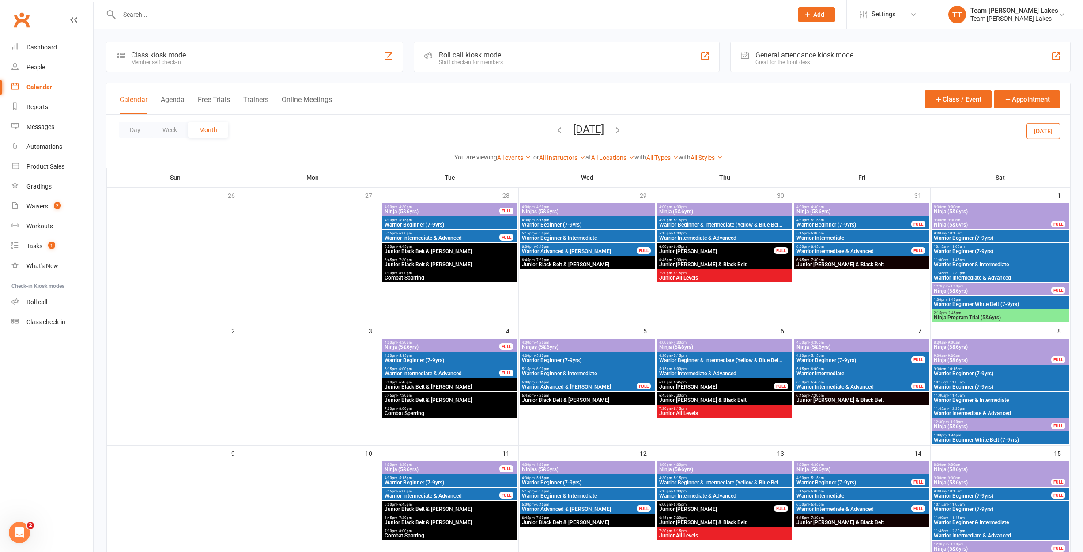
click at [964, 275] on span "Warrior Intermediate & Advanced" at bounding box center [1000, 277] width 134 height 5
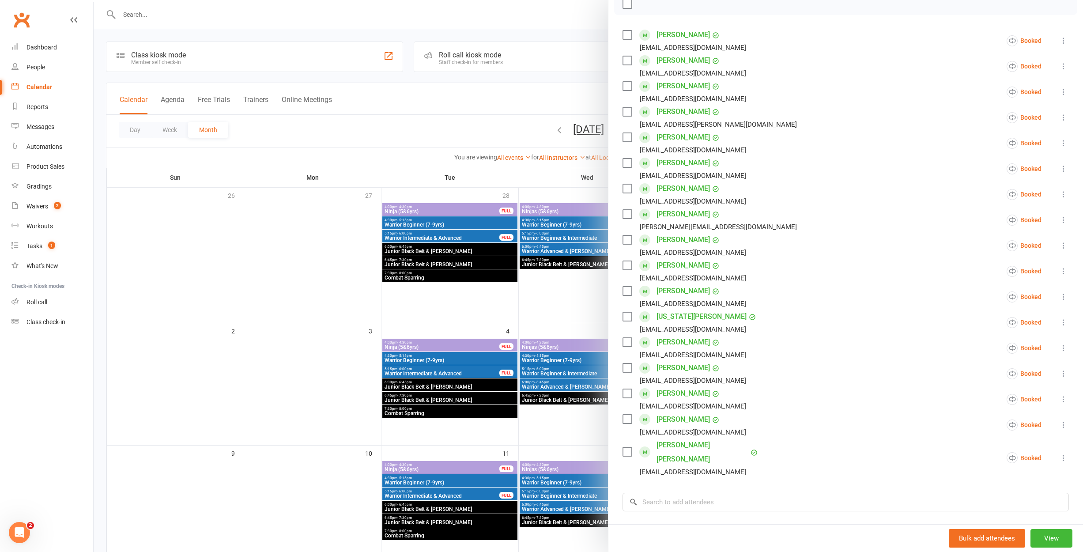
scroll to position [138, 0]
click at [1059, 347] on icon at bounding box center [1063, 346] width 9 height 9
click at [1009, 413] on link "Mark absent" at bounding box center [1010, 417] width 115 height 18
click at [566, 286] on div at bounding box center [588, 276] width 989 height 552
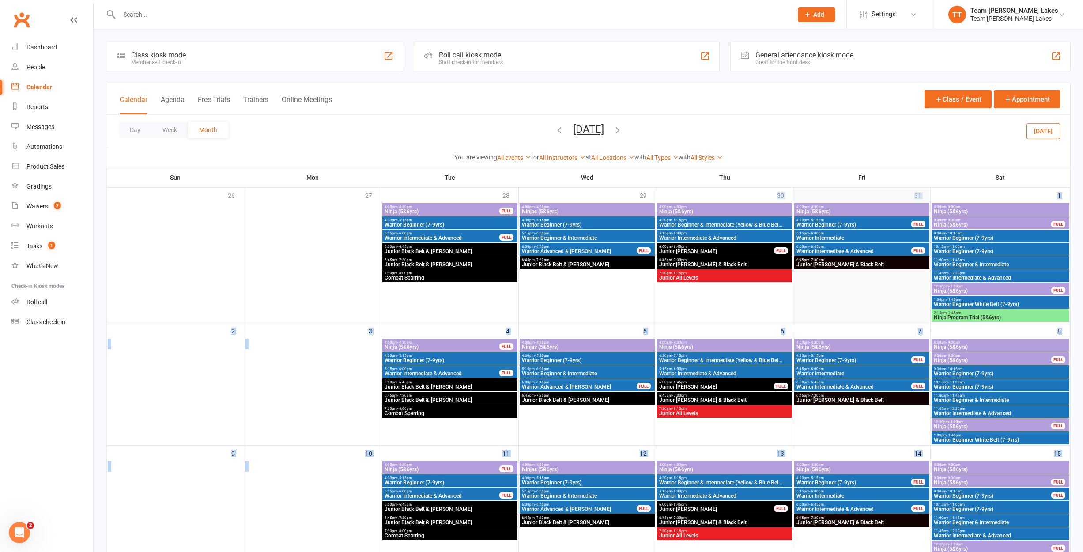
click at [850, 301] on div at bounding box center [861, 262] width 135 height 119
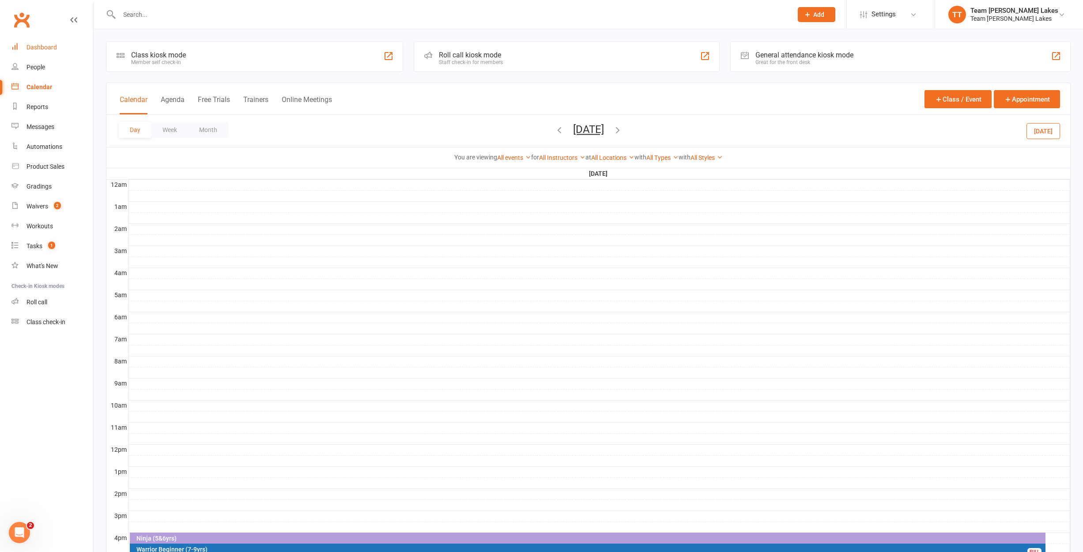
click at [43, 51] on link "Dashboard" at bounding box center [52, 48] width 82 height 20
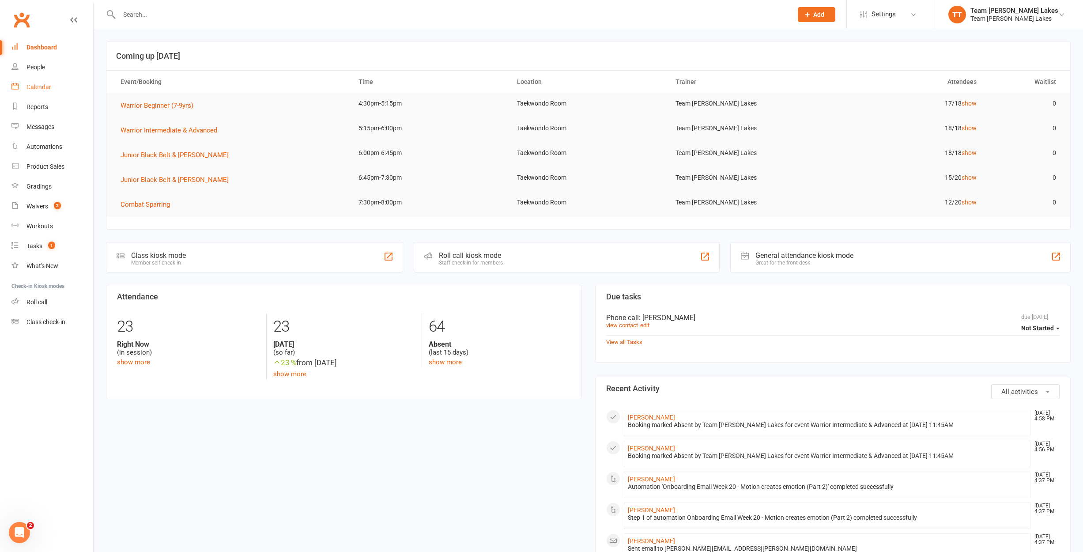
click at [38, 85] on div "Calendar" at bounding box center [38, 86] width 25 height 7
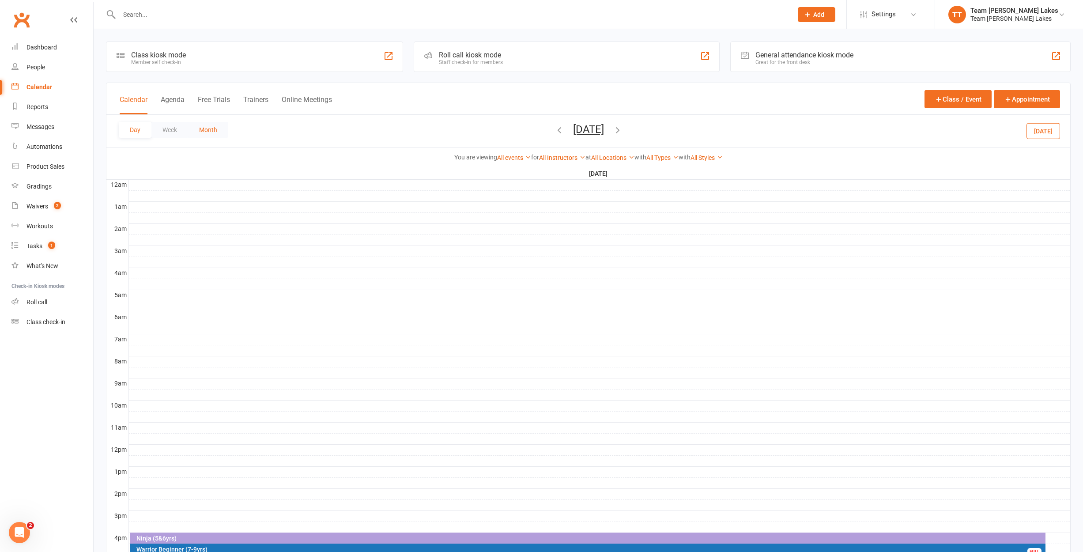
click at [212, 130] on button "Month" at bounding box center [208, 130] width 40 height 16
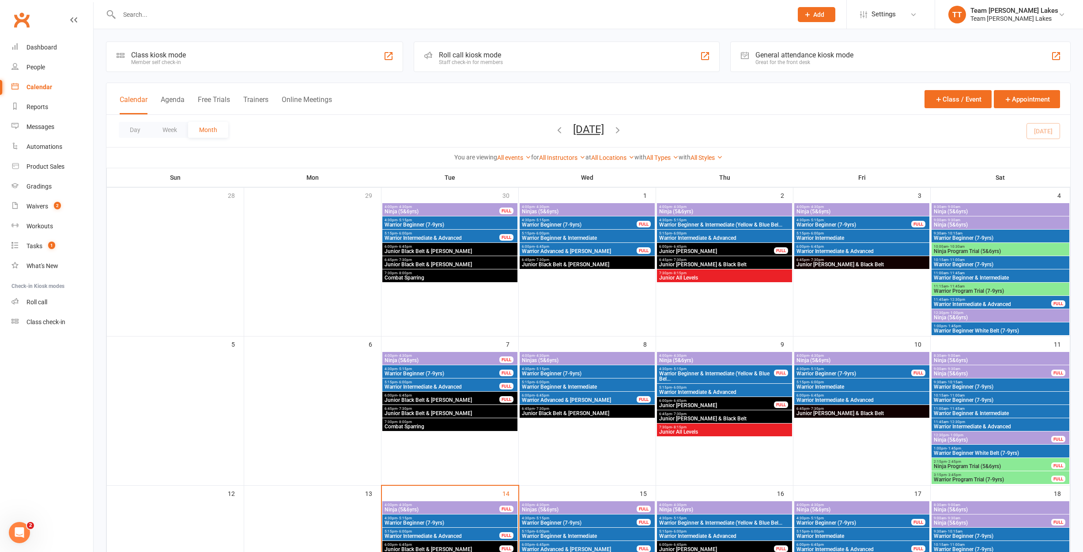
click at [622, 131] on icon "button" at bounding box center [618, 130] width 10 height 10
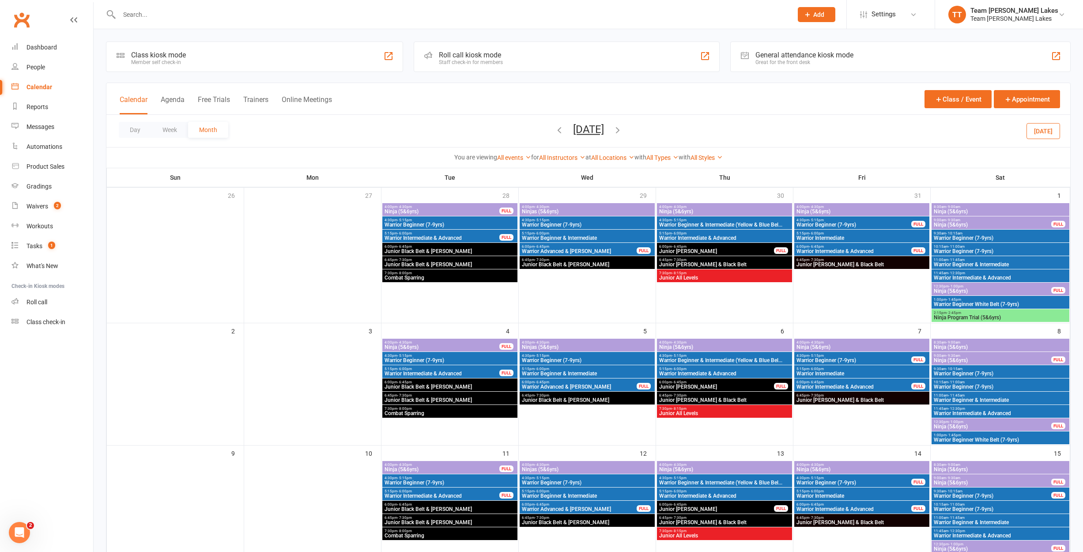
click at [710, 373] on span "Warrior Intermediate & Advanced" at bounding box center [725, 373] width 132 height 5
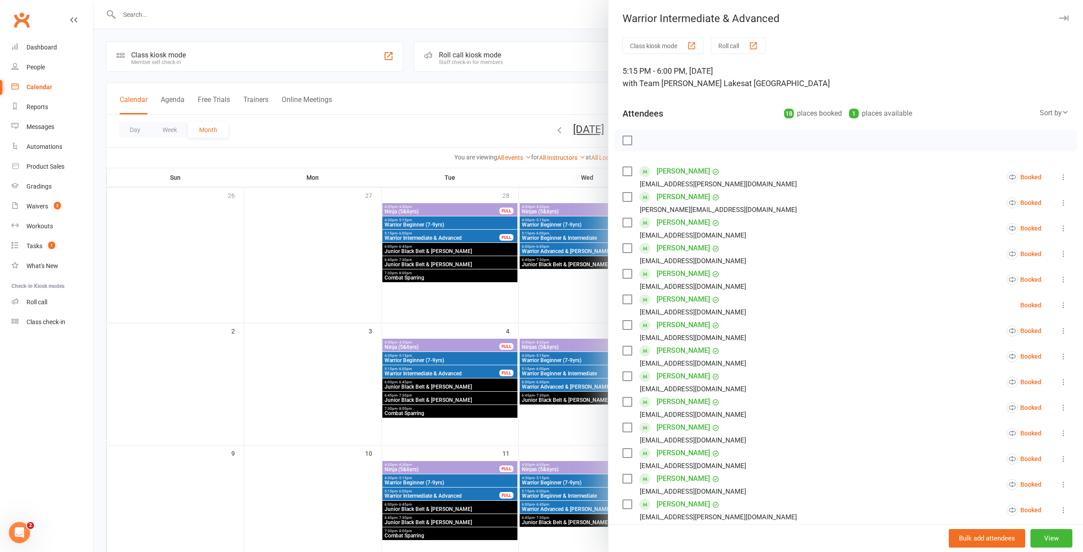
click at [289, 305] on div at bounding box center [588, 276] width 989 height 552
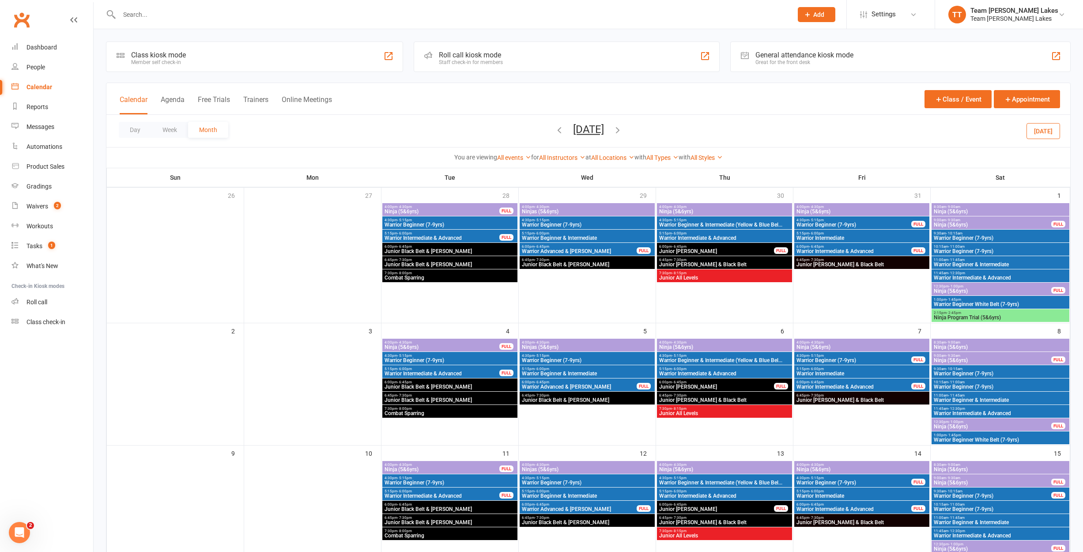
click at [700, 360] on span "Warrior Beginner & Intermediate (Yellow & Blue Bel..." at bounding box center [725, 360] width 132 height 5
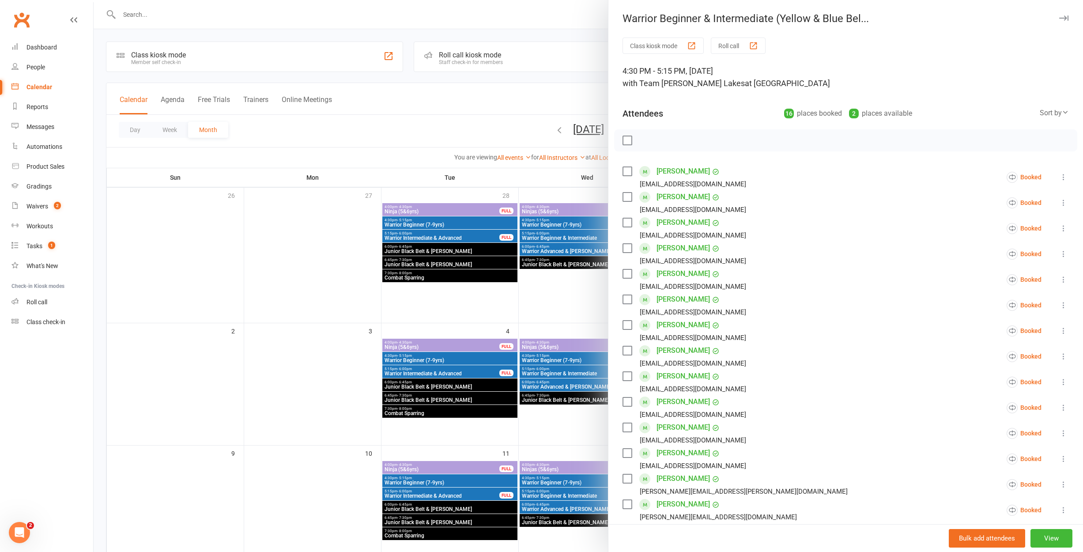
click at [275, 289] on div at bounding box center [588, 276] width 989 height 552
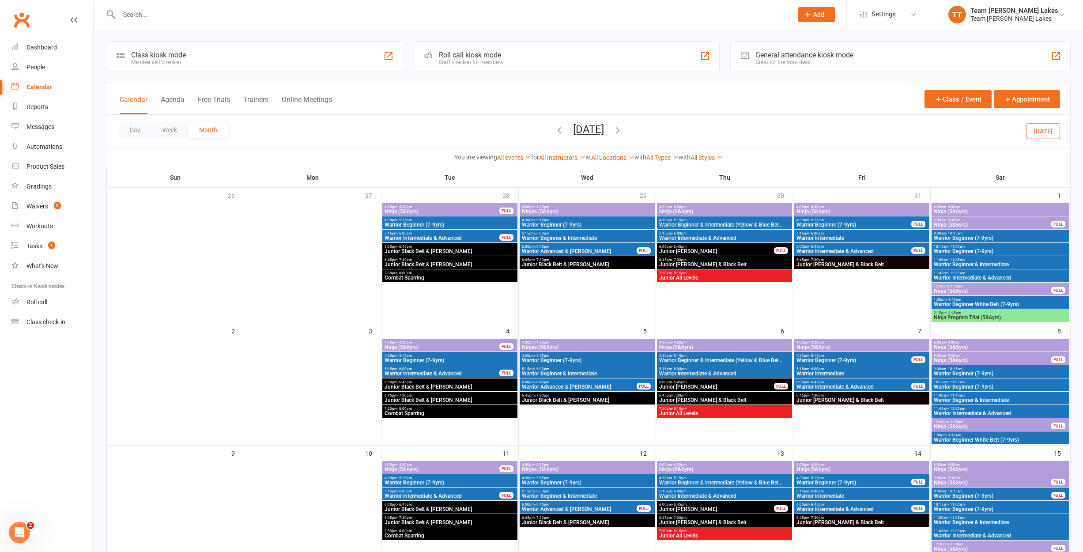
click at [700, 386] on span "Junior [PERSON_NAME]" at bounding box center [717, 386] width 116 height 5
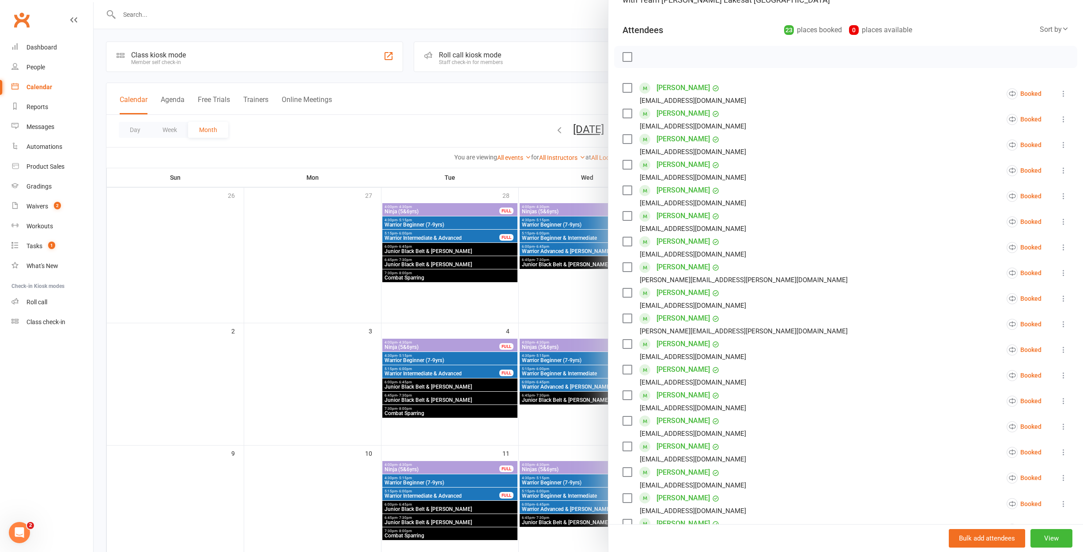
scroll to position [77, 0]
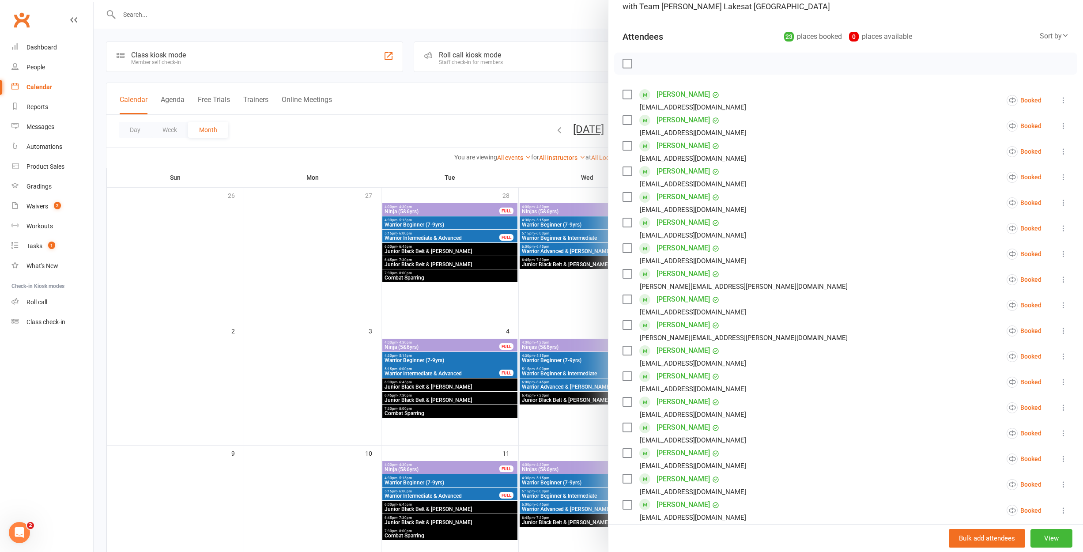
click at [552, 321] on div at bounding box center [588, 276] width 989 height 552
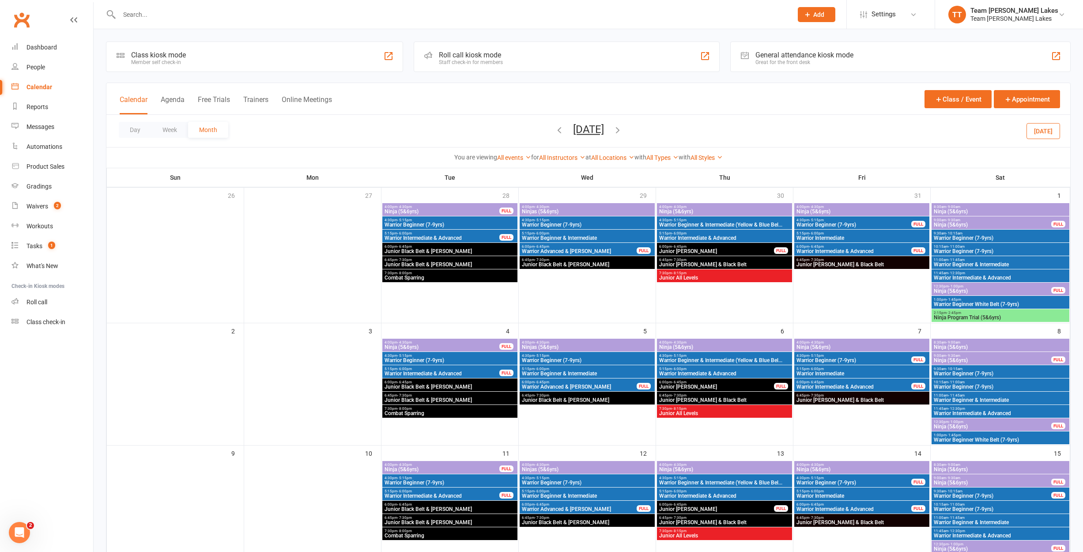
click at [679, 401] on span "Junior [PERSON_NAME] & Black Belt" at bounding box center [725, 399] width 132 height 5
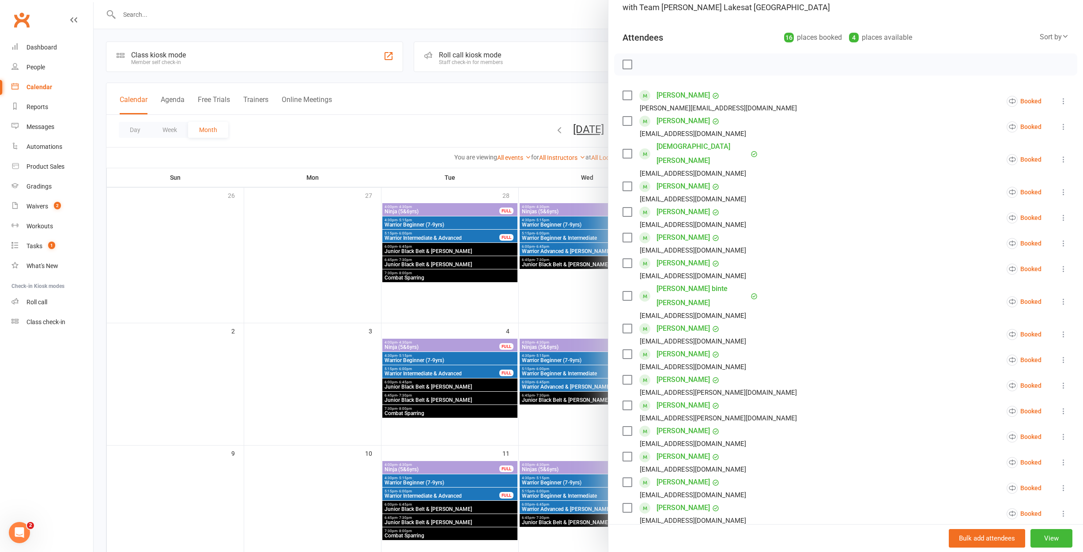
scroll to position [75, 0]
click at [574, 332] on div at bounding box center [588, 276] width 989 height 552
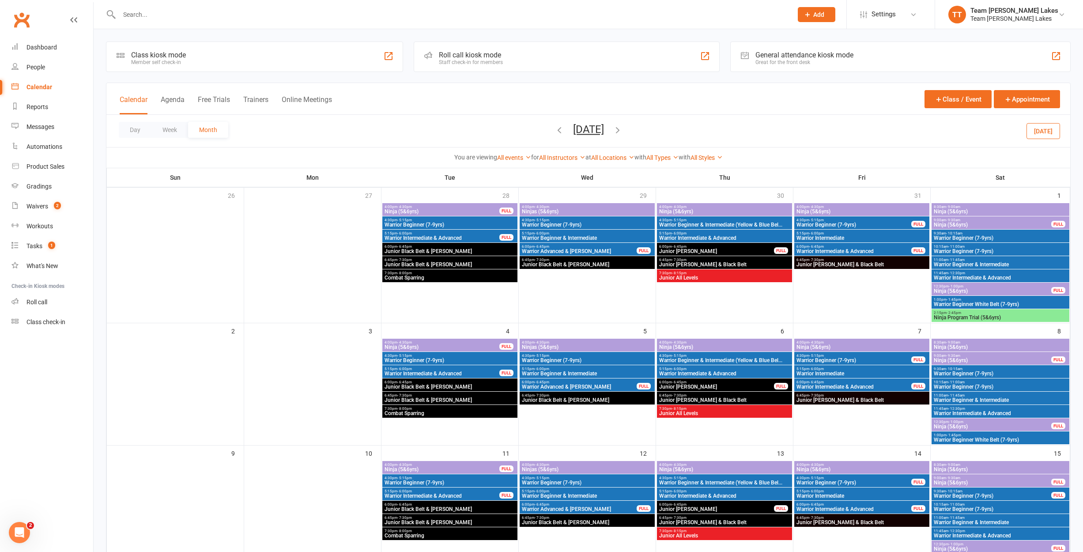
click at [712, 411] on span "Junior All Levels" at bounding box center [725, 413] width 132 height 5
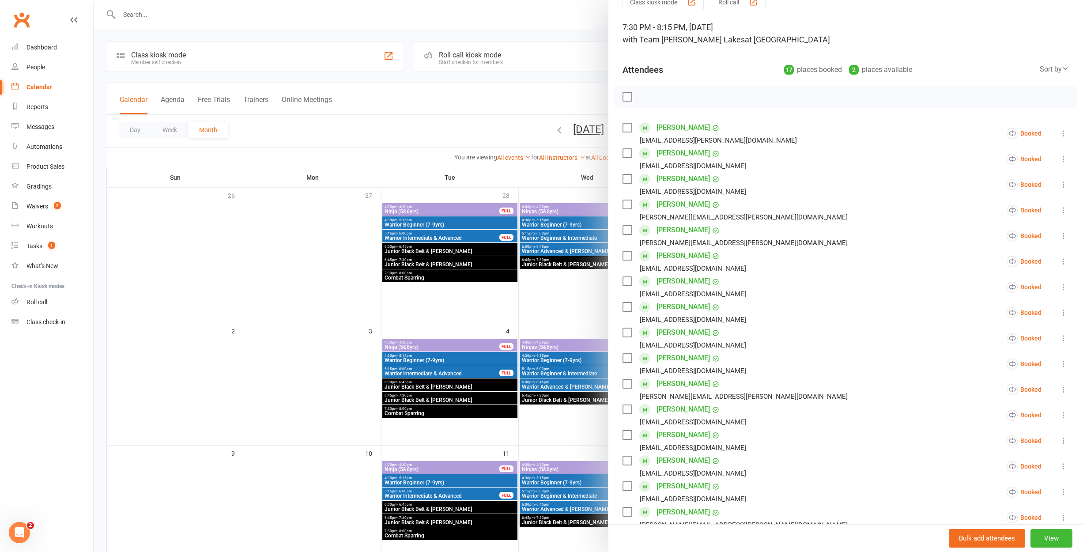
scroll to position [46, 0]
click at [1063, 336] on icon at bounding box center [1063, 335] width 9 height 9
click at [1010, 411] on link "Mark absent" at bounding box center [1010, 408] width 115 height 18
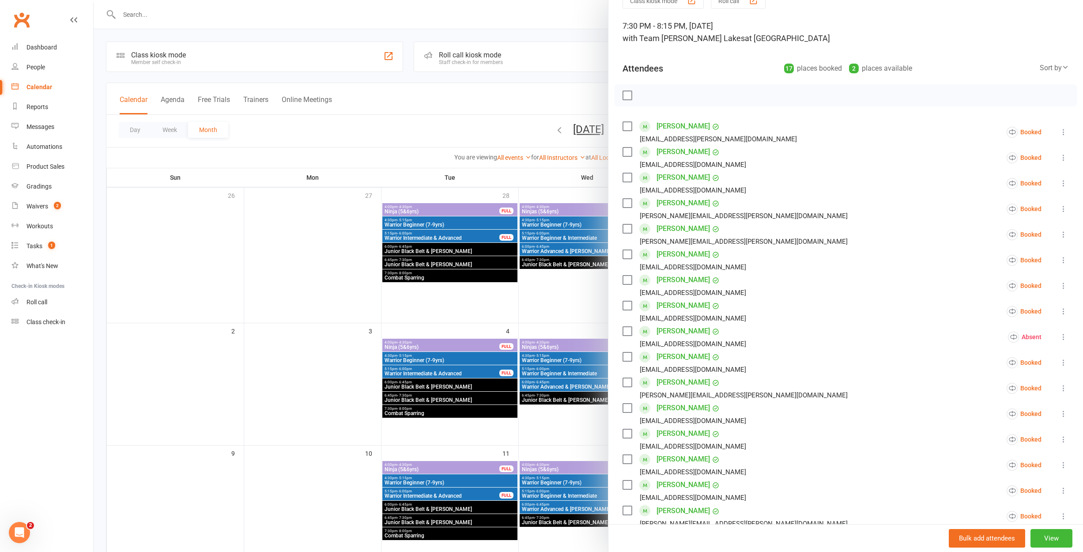
click at [583, 298] on div at bounding box center [588, 276] width 989 height 552
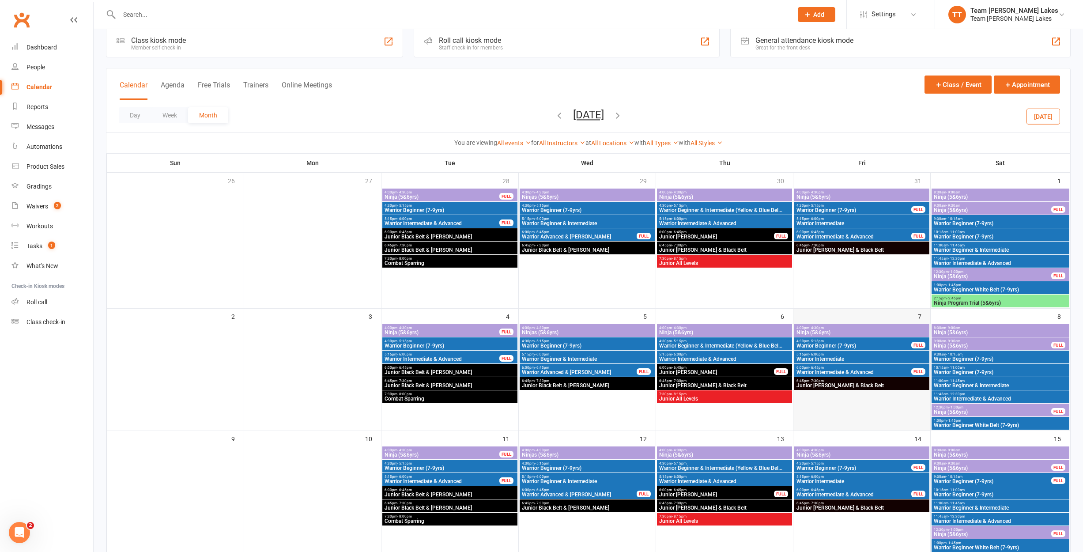
scroll to position [30, 0]
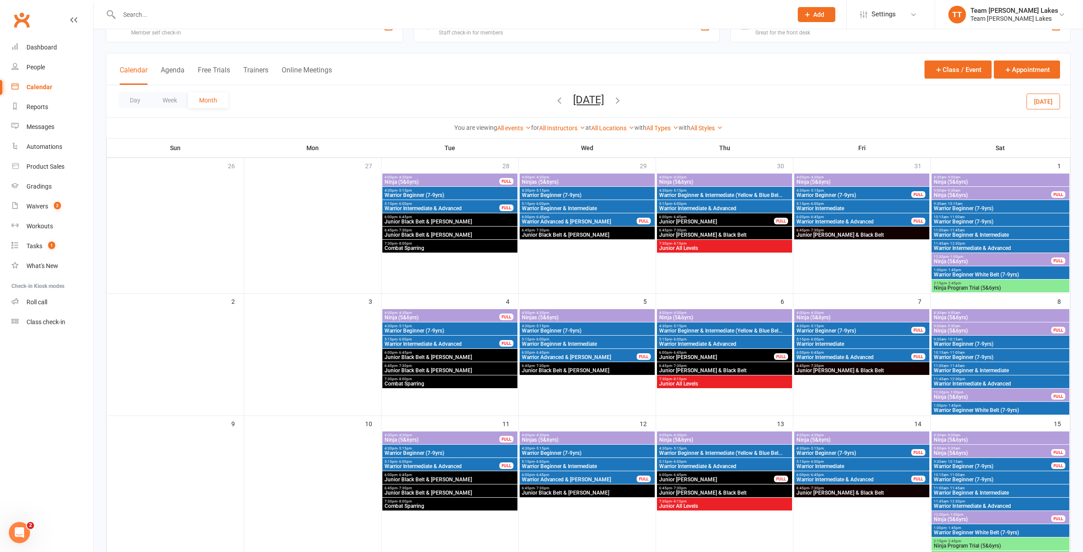
click at [949, 379] on span "- 12:30pm" at bounding box center [956, 379] width 17 height 4
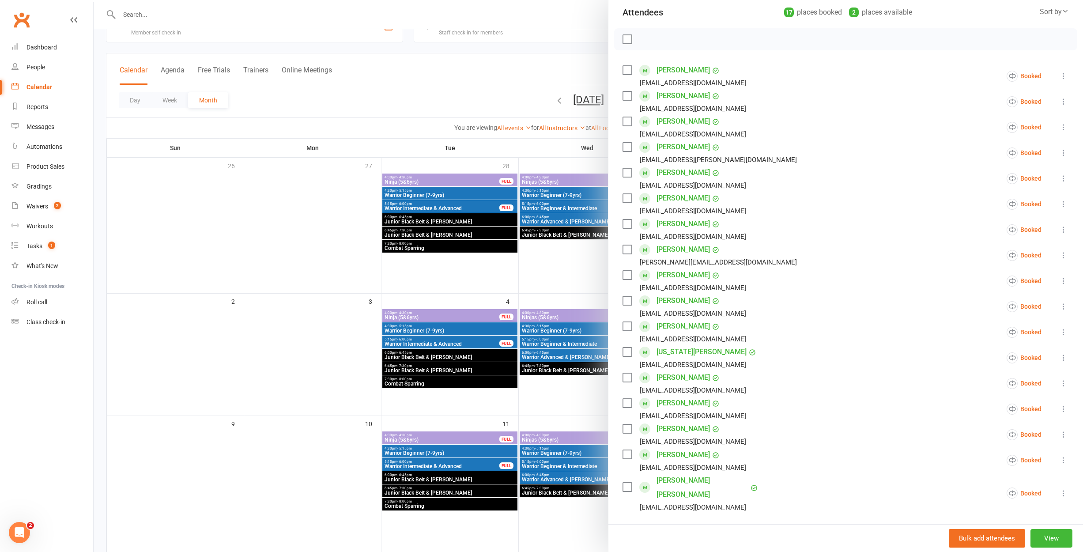
scroll to position [104, 0]
click at [1062, 380] on icon at bounding box center [1063, 380] width 9 height 9
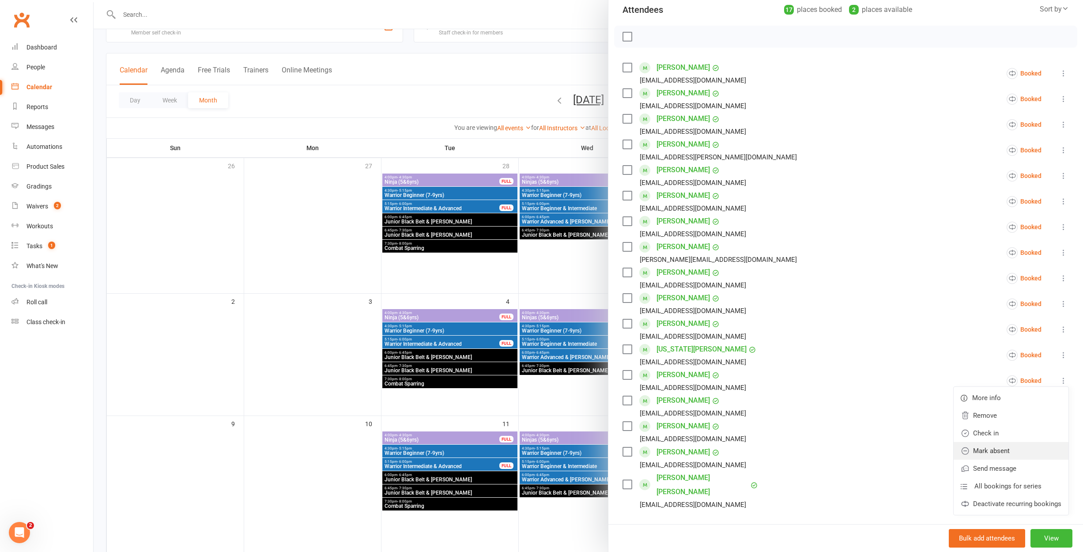
click at [990, 447] on link "Mark absent" at bounding box center [1010, 451] width 115 height 18
click at [572, 277] on div at bounding box center [588, 276] width 989 height 552
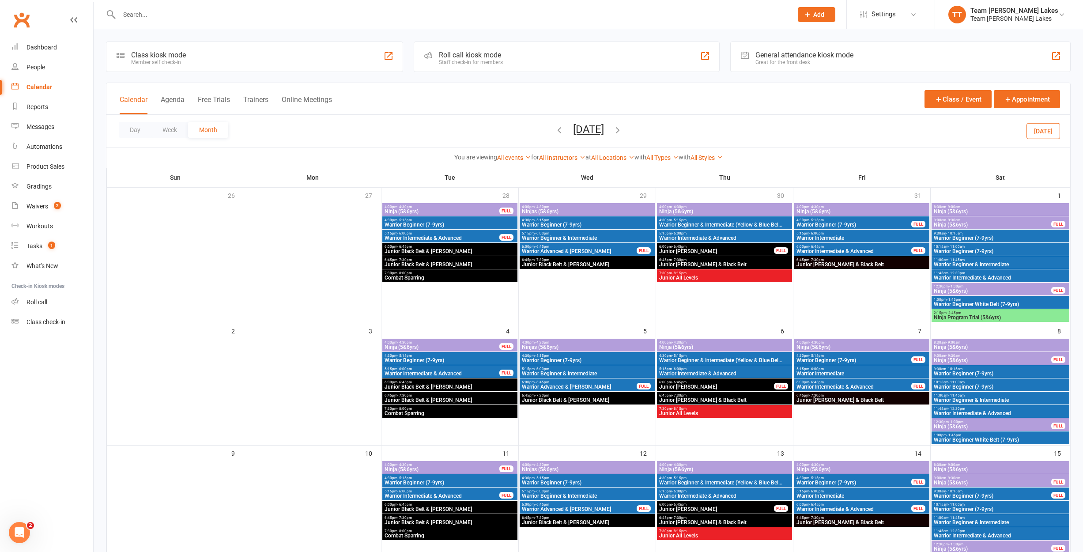
scroll to position [0, 0]
click at [554, 132] on icon "button" at bounding box center [559, 130] width 10 height 10
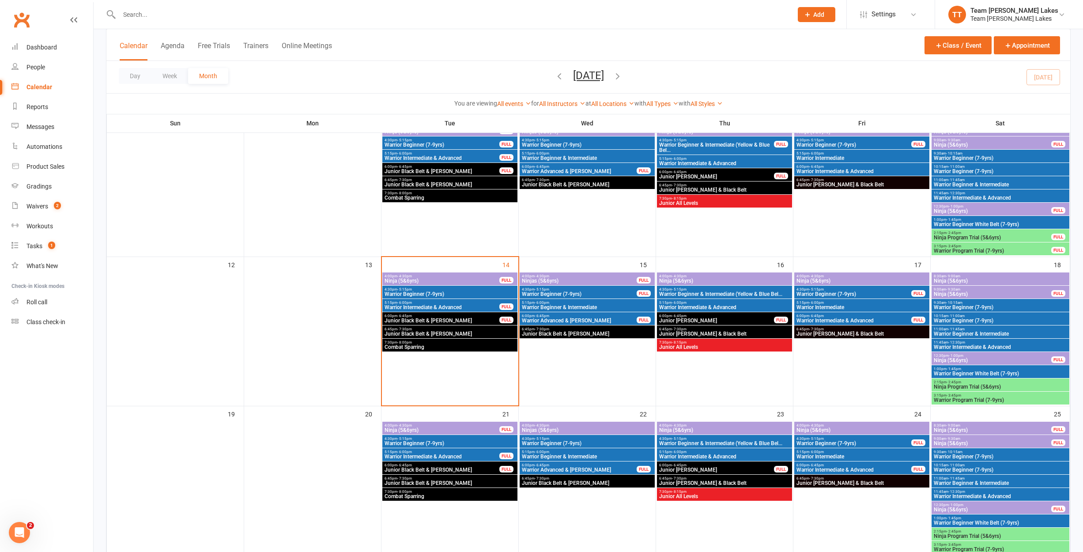
scroll to position [231, 0]
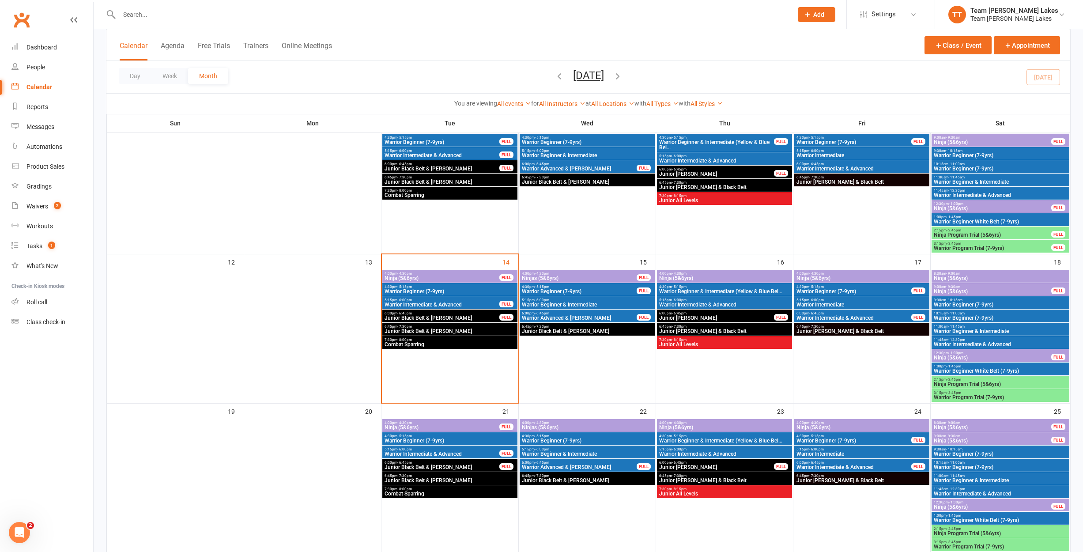
click at [680, 491] on span "Junior All Levels" at bounding box center [725, 493] width 132 height 5
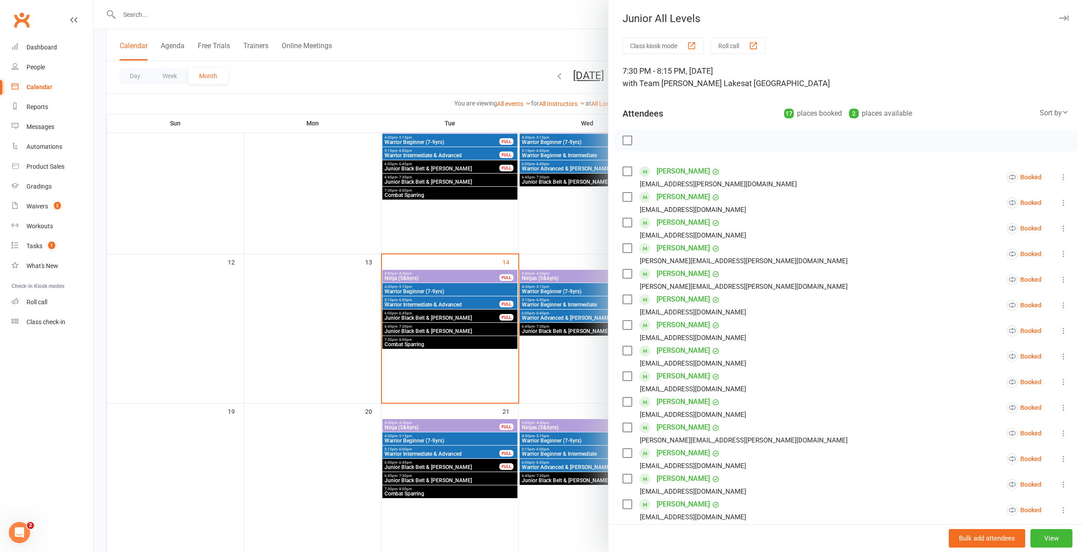
click at [1064, 384] on icon at bounding box center [1063, 381] width 9 height 9
click at [1010, 448] on link "Mark absent" at bounding box center [1010, 452] width 115 height 18
click at [331, 268] on div at bounding box center [588, 276] width 989 height 552
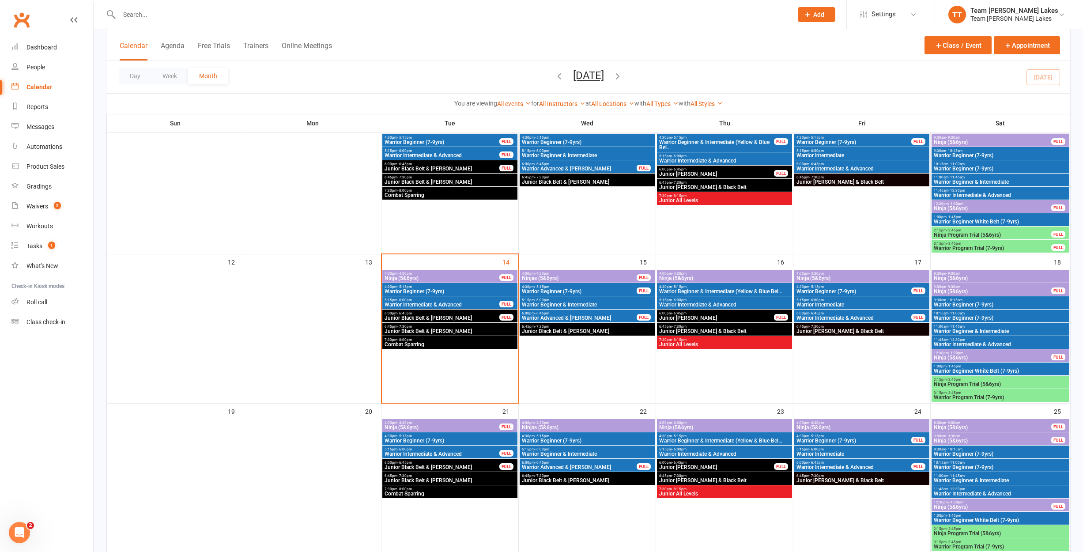
click at [387, 271] on span "4:00pm - 4:30pm" at bounding box center [442, 273] width 116 height 4
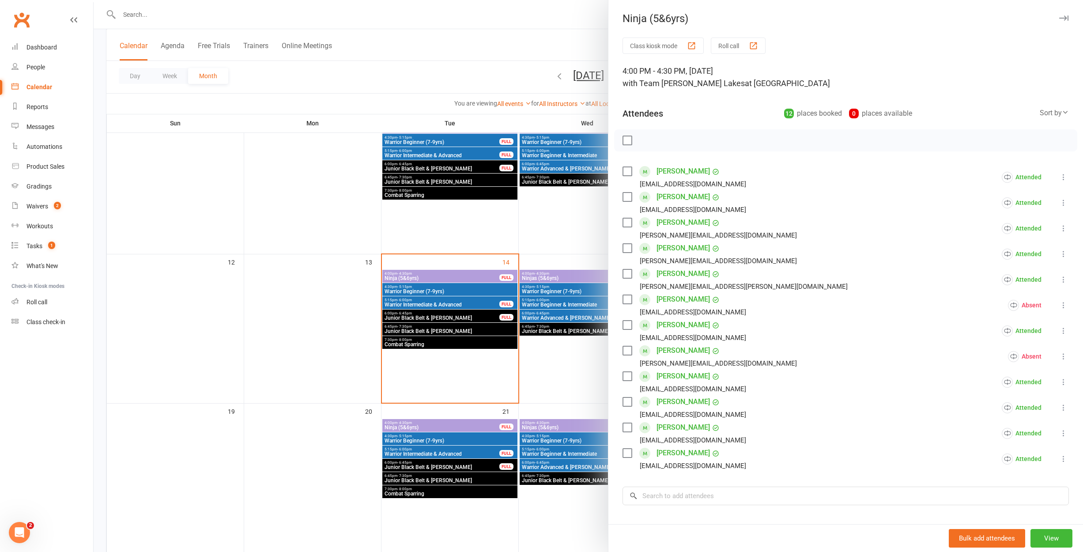
click at [582, 235] on div at bounding box center [588, 276] width 989 height 552
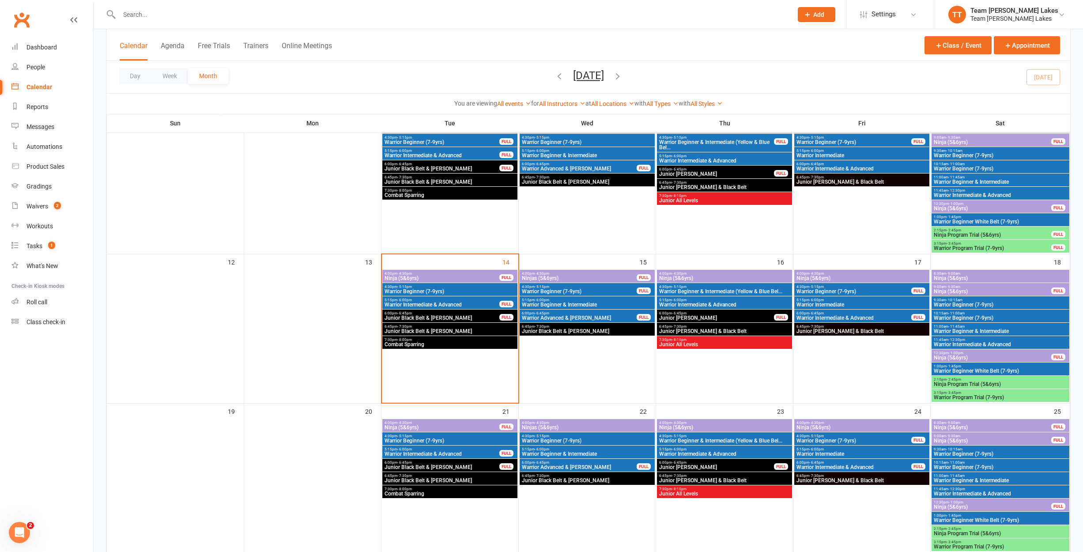
click at [569, 289] on span "Warrior Beginner (7-9yrs)" at bounding box center [579, 291] width 116 height 5
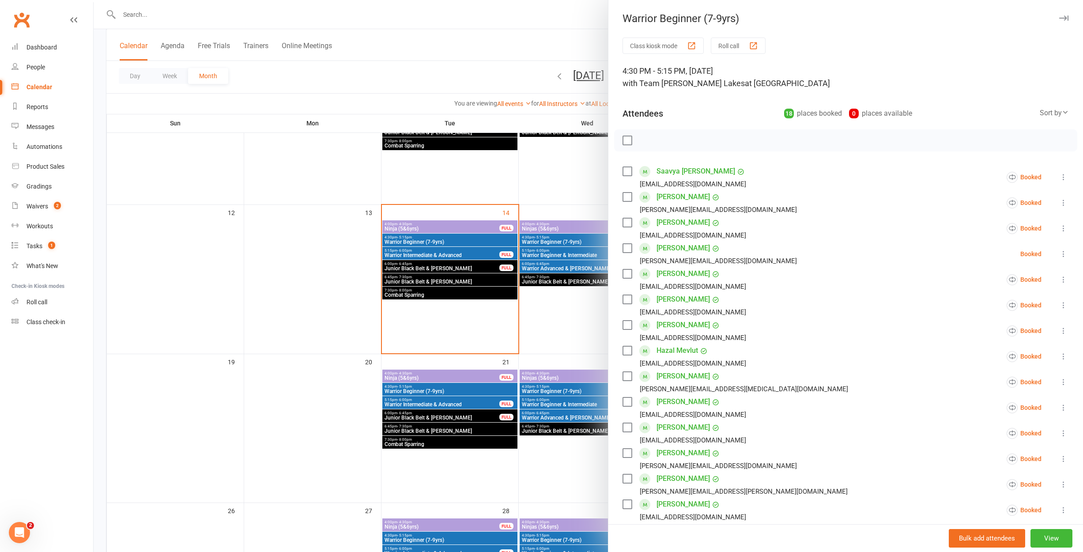
scroll to position [286, 0]
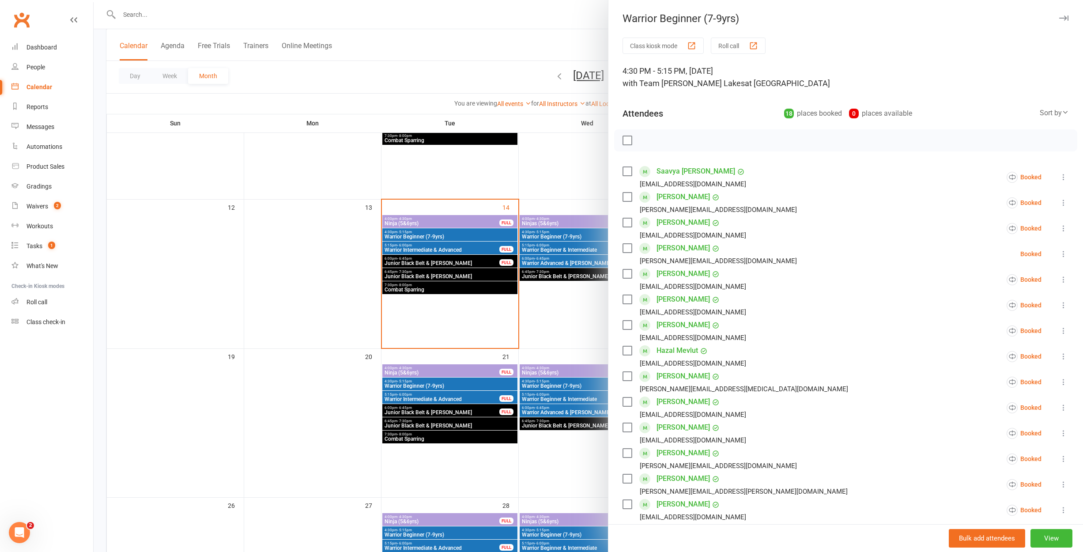
click at [554, 249] on div at bounding box center [588, 276] width 989 height 552
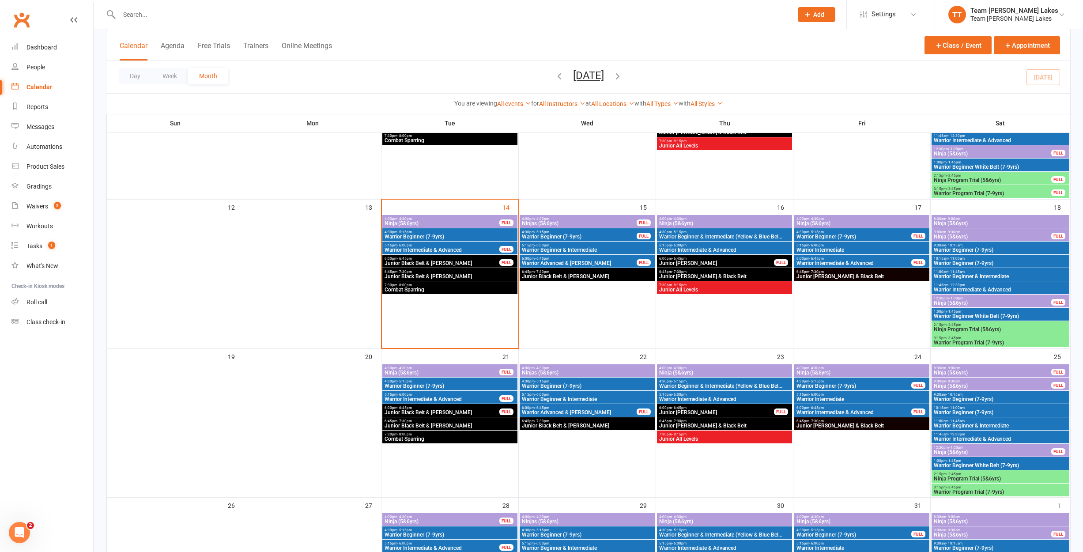
click at [551, 257] on span "6:00pm - 6:45pm" at bounding box center [579, 258] width 116 height 4
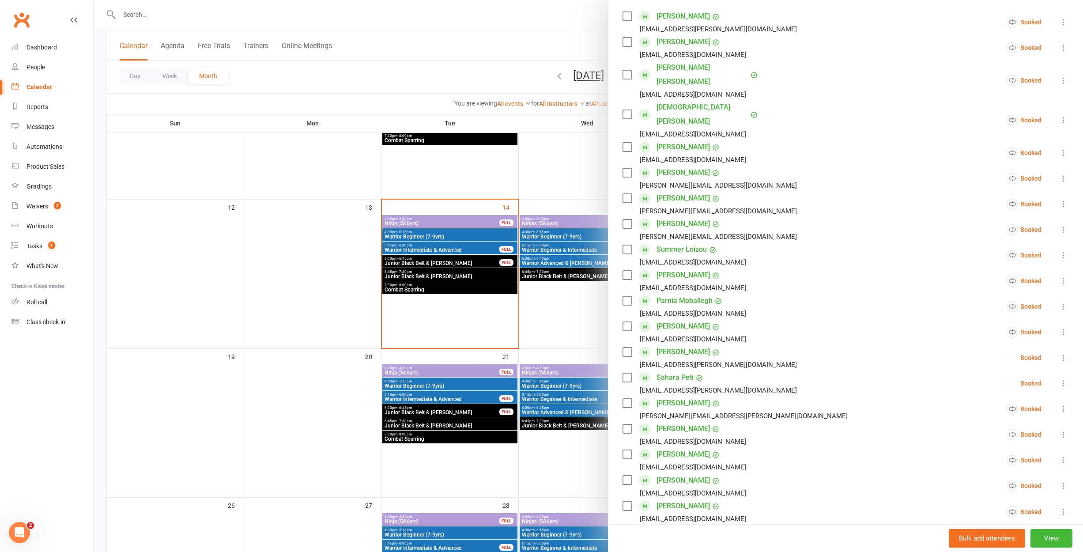
scroll to position [181, 0]
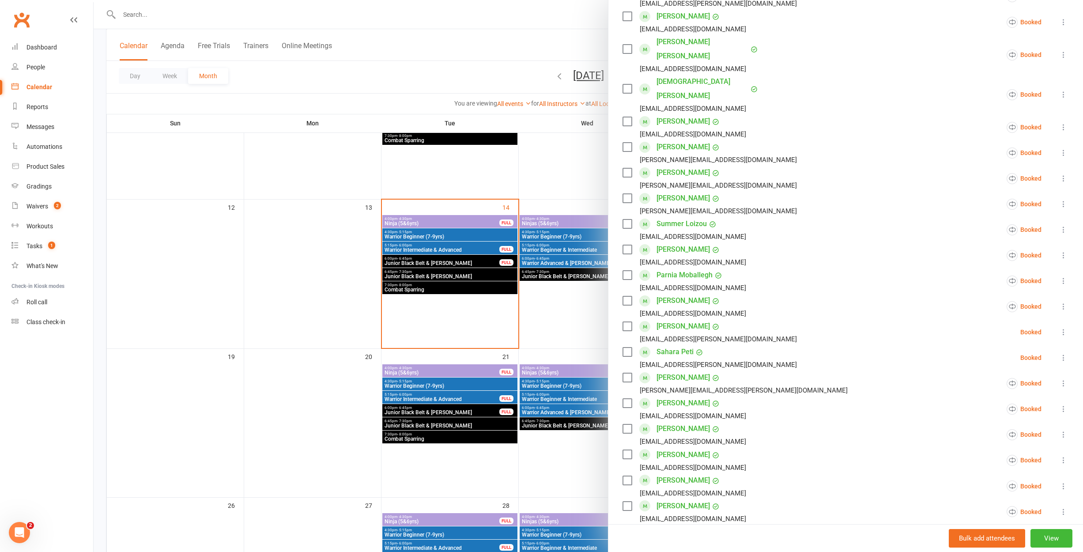
click at [548, 273] on div at bounding box center [588, 276] width 989 height 552
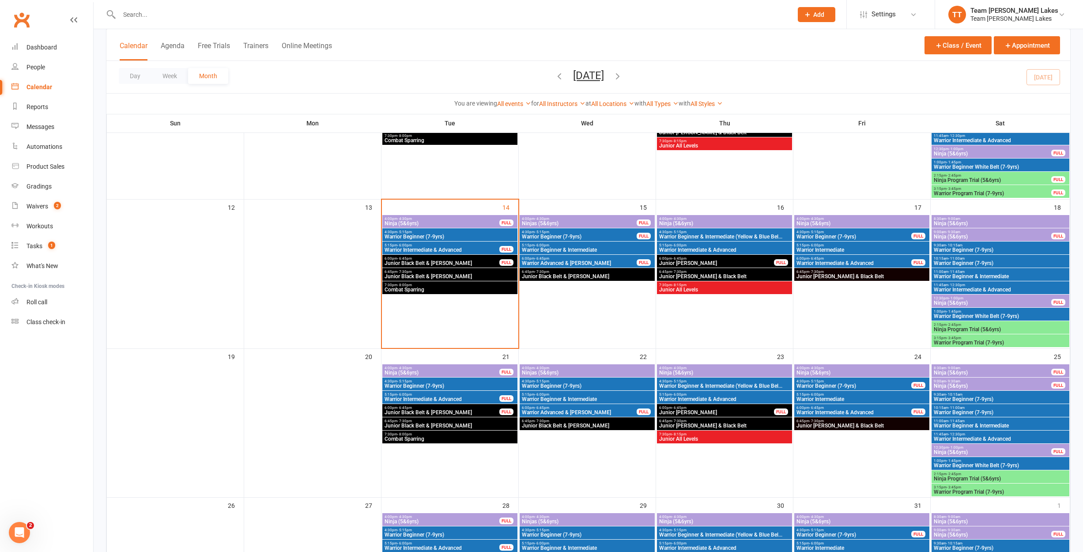
click at [558, 277] on span "Junior Black Belt & [PERSON_NAME]" at bounding box center [587, 276] width 132 height 5
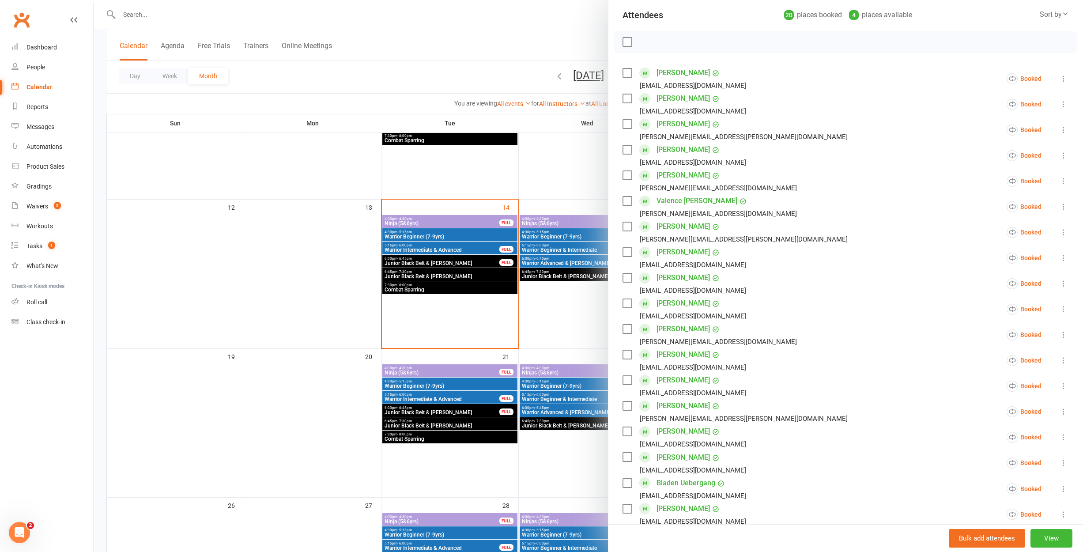
scroll to position [101, 0]
click at [682, 350] on link "[PERSON_NAME]" at bounding box center [682, 352] width 53 height 14
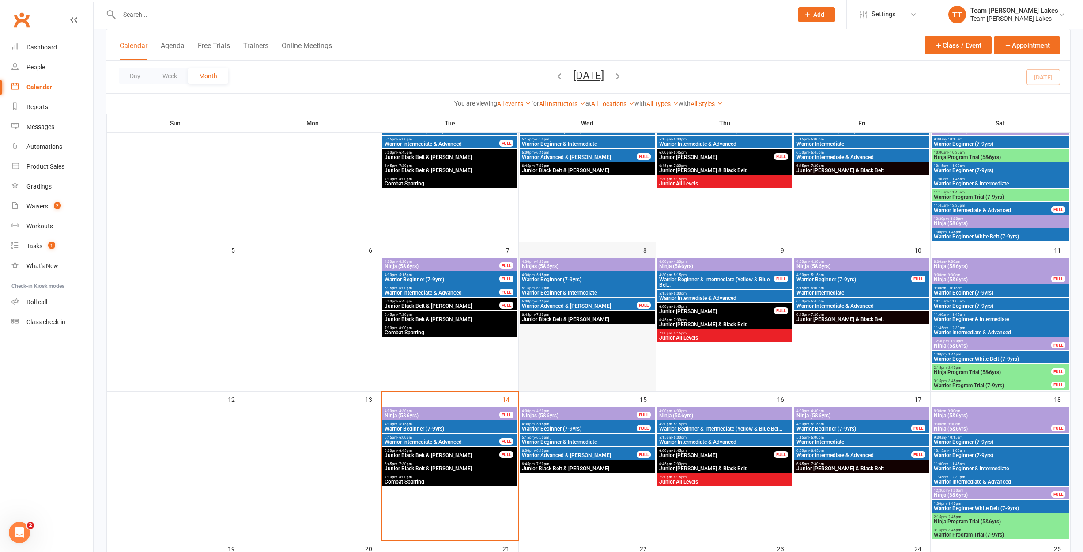
scroll to position [126, 0]
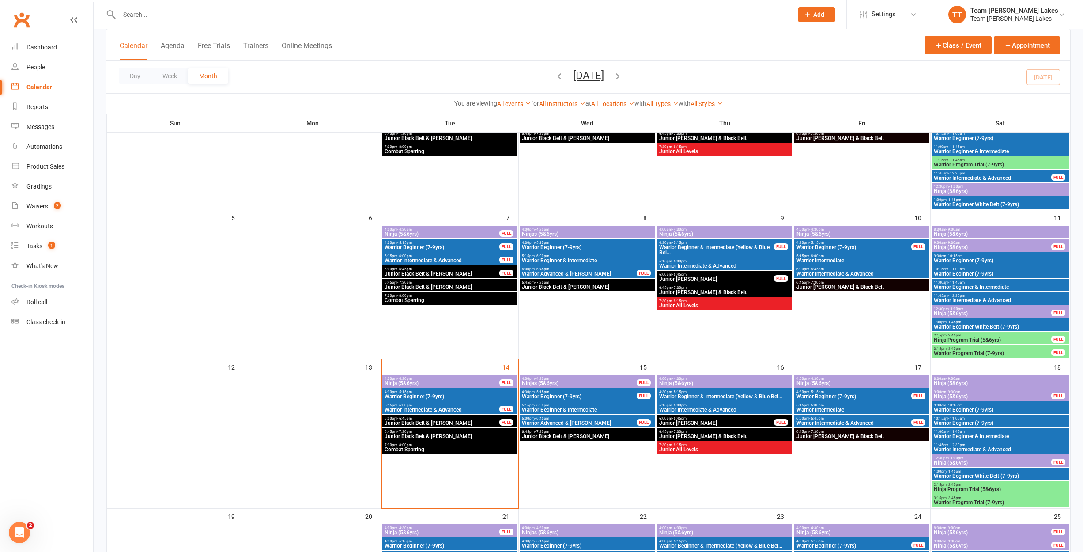
click at [548, 433] on span "Junior Black Belt & [PERSON_NAME]" at bounding box center [587, 435] width 132 height 5
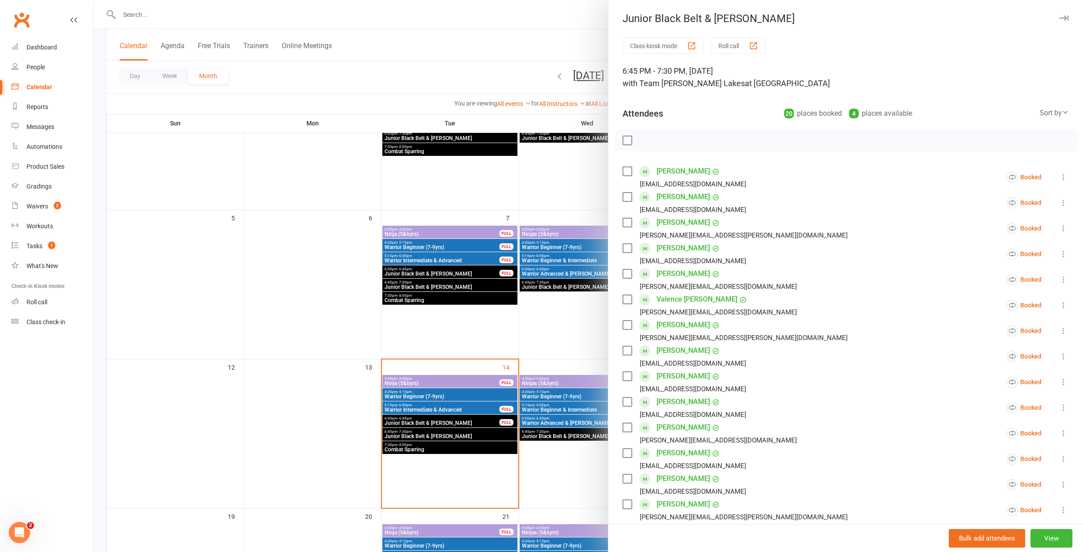
drag, startPoint x: 959, startPoint y: 456, endPoint x: 1053, endPoint y: 445, distance: 94.6
click at [960, 454] on li "[PERSON_NAME] [EMAIL_ADDRESS][DOMAIN_NAME] Booked More info Remove Check in Mar…" at bounding box center [845, 459] width 446 height 26
click at [1063, 459] on icon at bounding box center [1063, 458] width 9 height 9
click at [997, 525] on link "Mark absent" at bounding box center [1010, 529] width 115 height 18
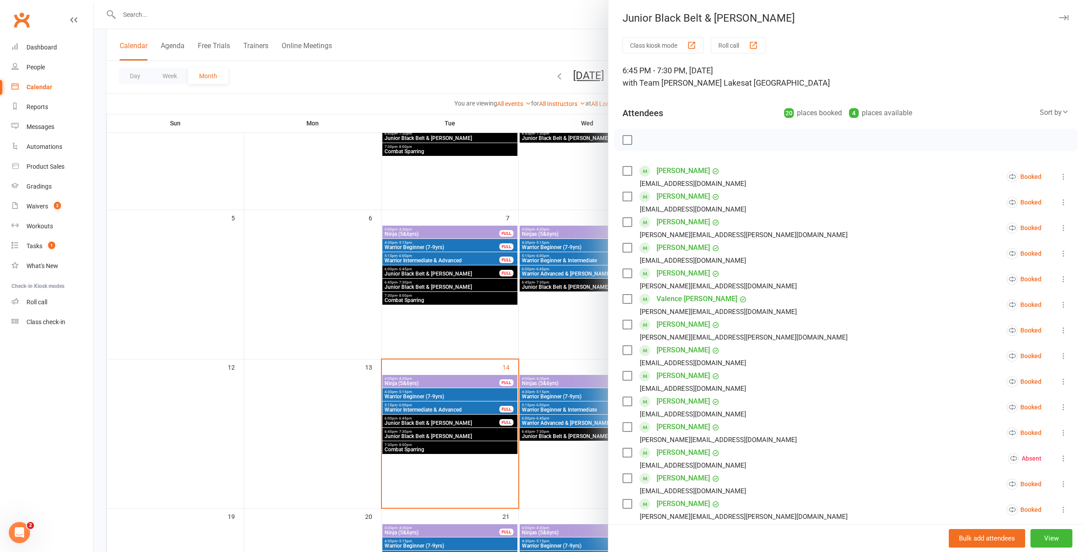
click at [41, 86] on div "Calendar" at bounding box center [39, 86] width 26 height 7
click at [257, 226] on div at bounding box center [588, 276] width 989 height 552
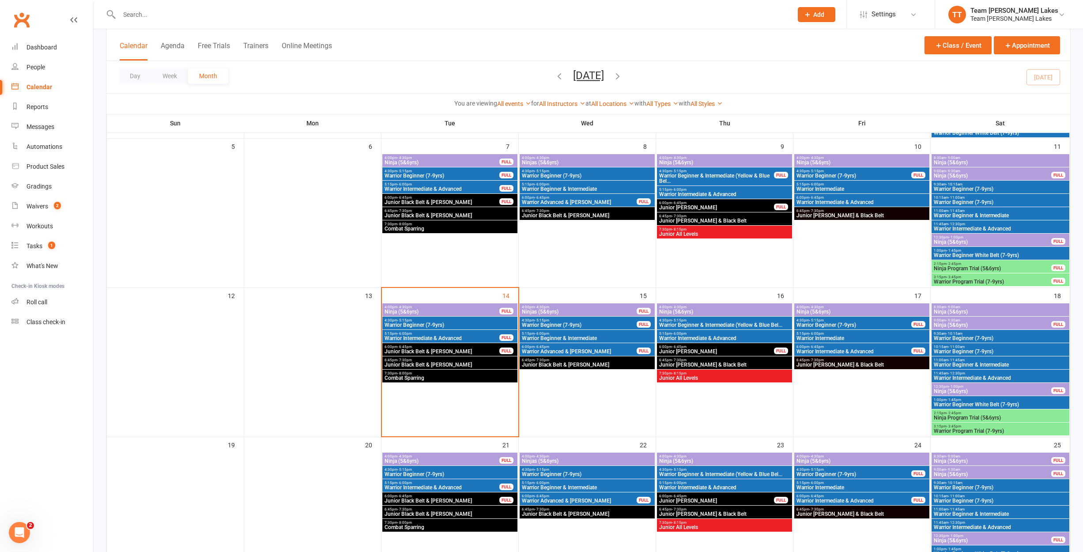
scroll to position [200, 0]
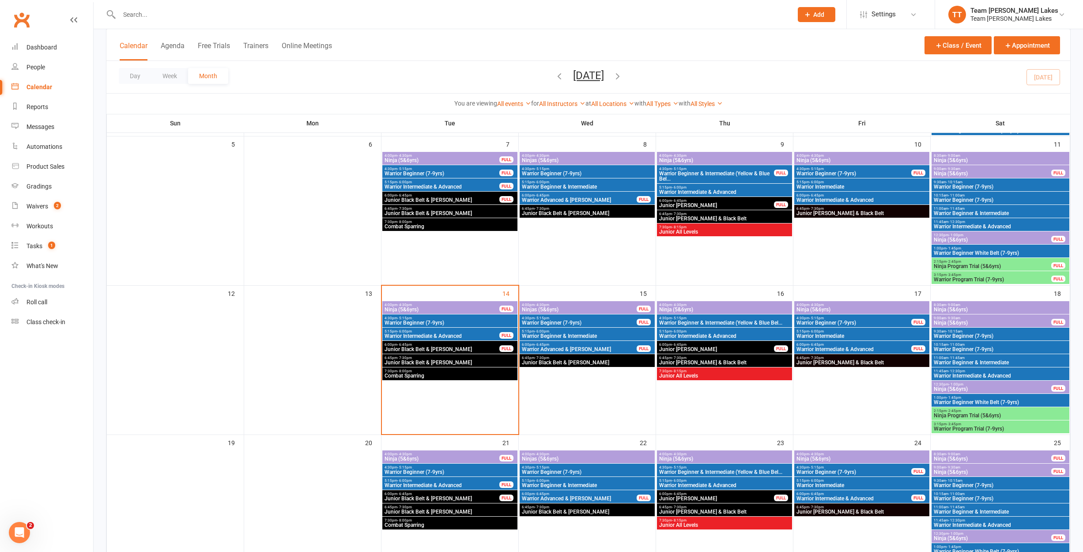
click at [400, 347] on span "Junior Black Belt & [PERSON_NAME]" at bounding box center [442, 349] width 116 height 5
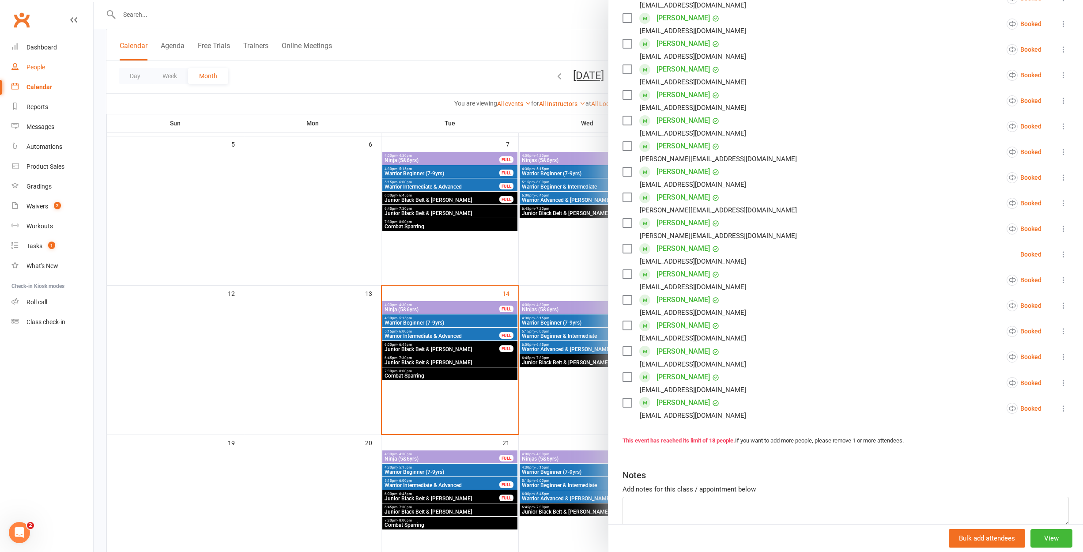
scroll to position [204, 0]
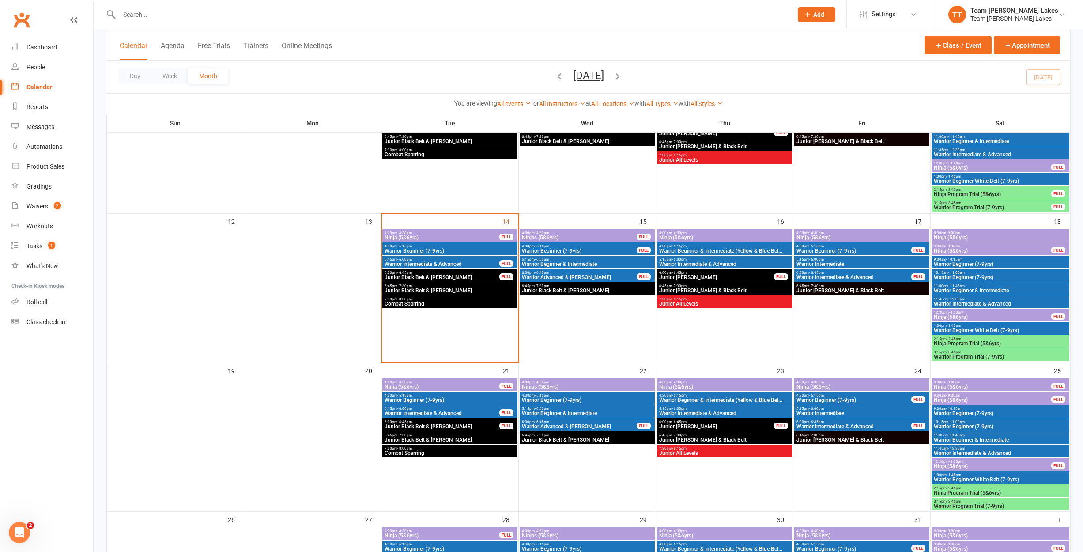
scroll to position [273, 0]
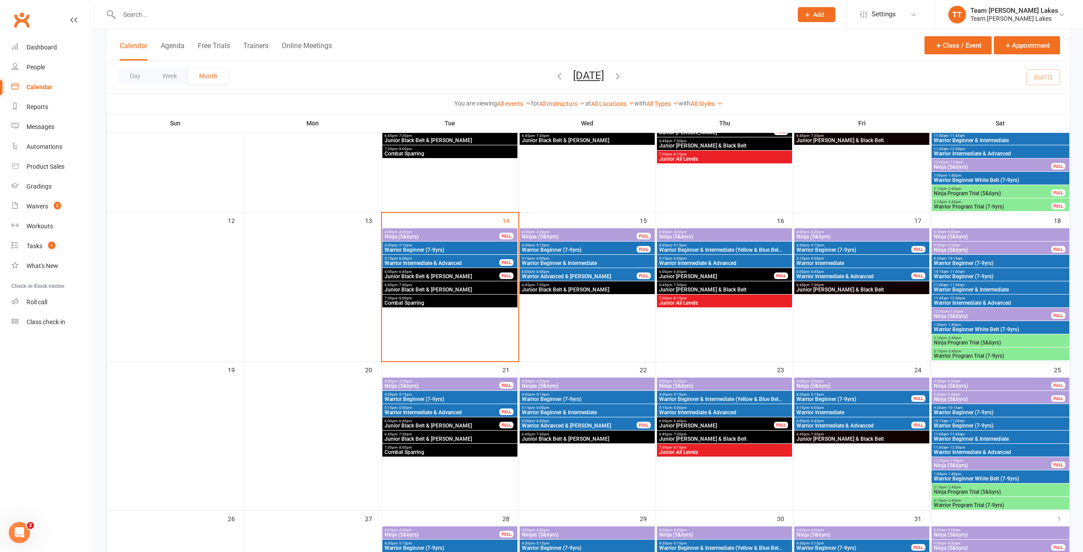
click at [396, 288] on span "Junior Black Belt & [PERSON_NAME]" at bounding box center [450, 289] width 132 height 5
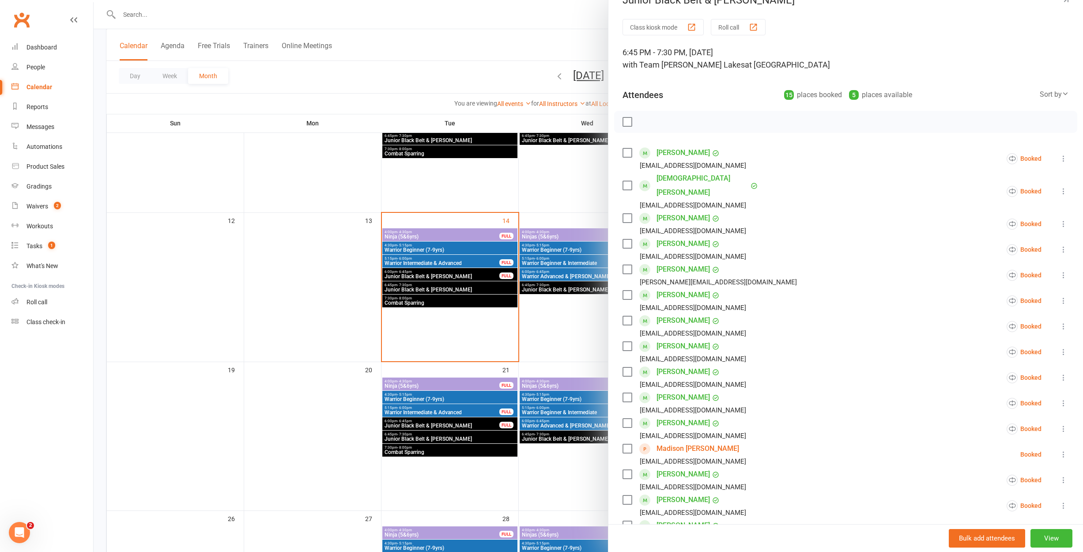
scroll to position [45, 0]
